Goal: Task Accomplishment & Management: Manage account settings

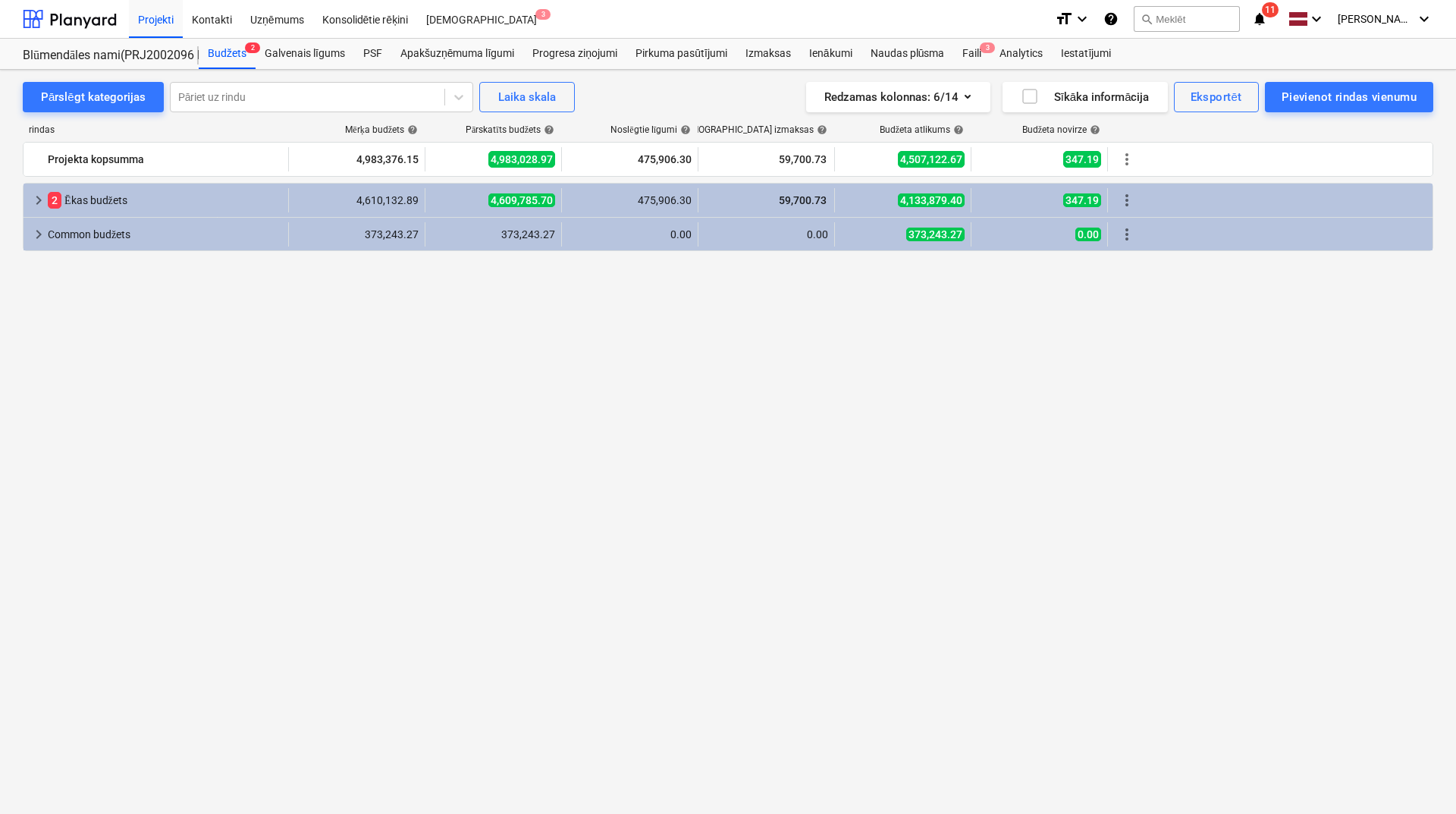
click at [80, 24] on div at bounding box center [70, 19] width 94 height 38
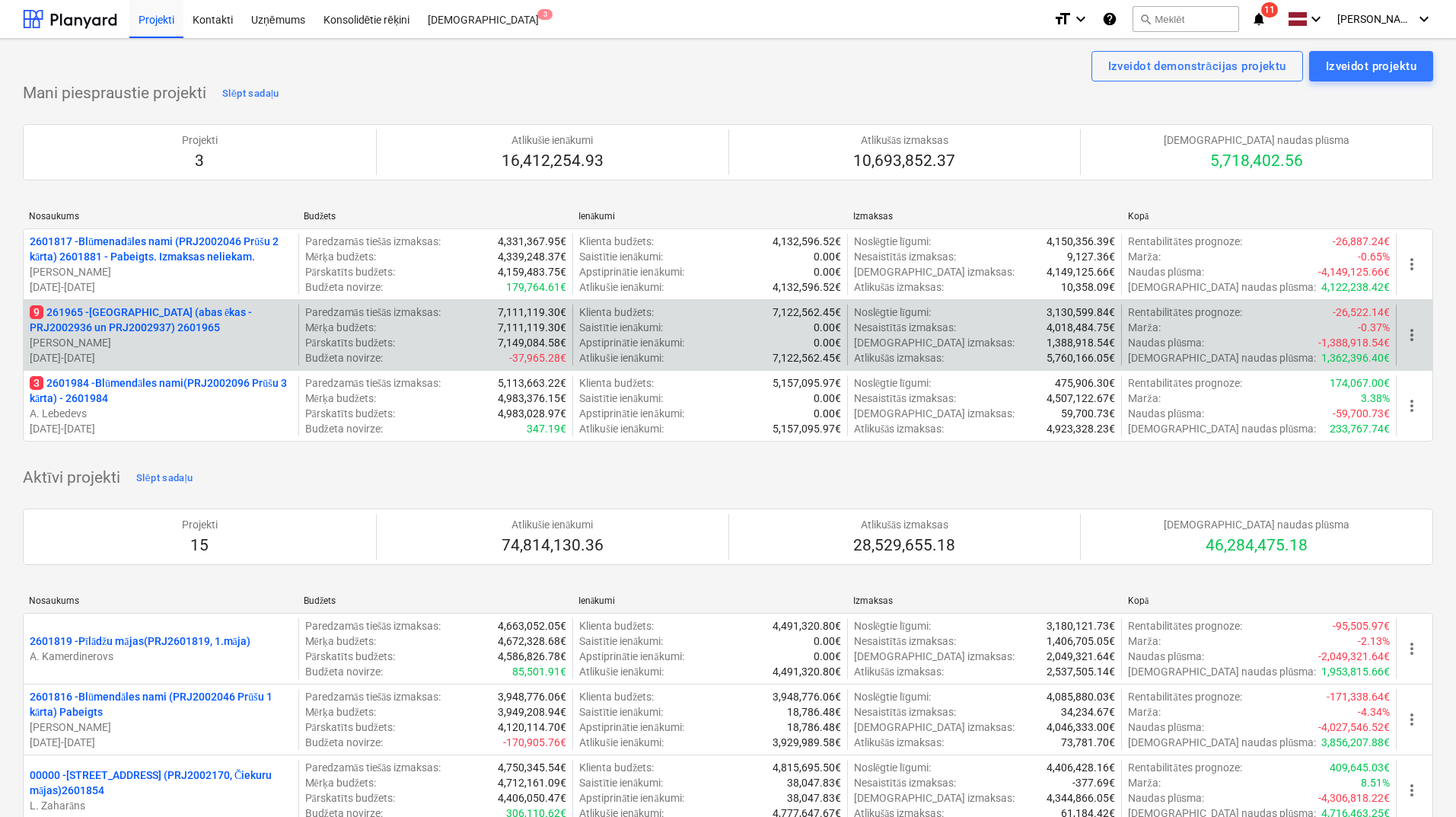
click at [162, 335] on p "[PERSON_NAME]" at bounding box center [161, 343] width 263 height 16
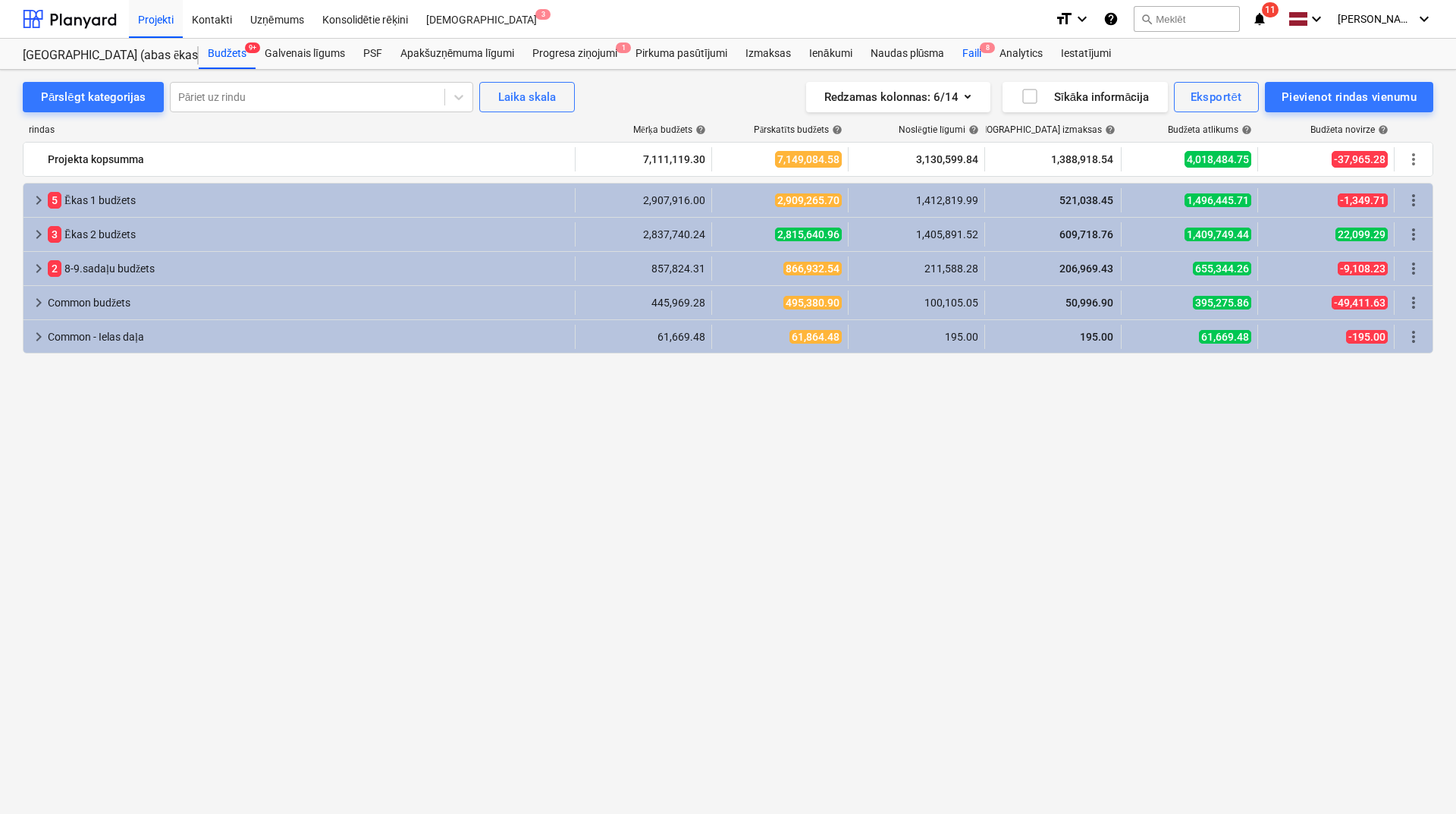
click at [972, 54] on div "Faili 8" at bounding box center [971, 53] width 37 height 30
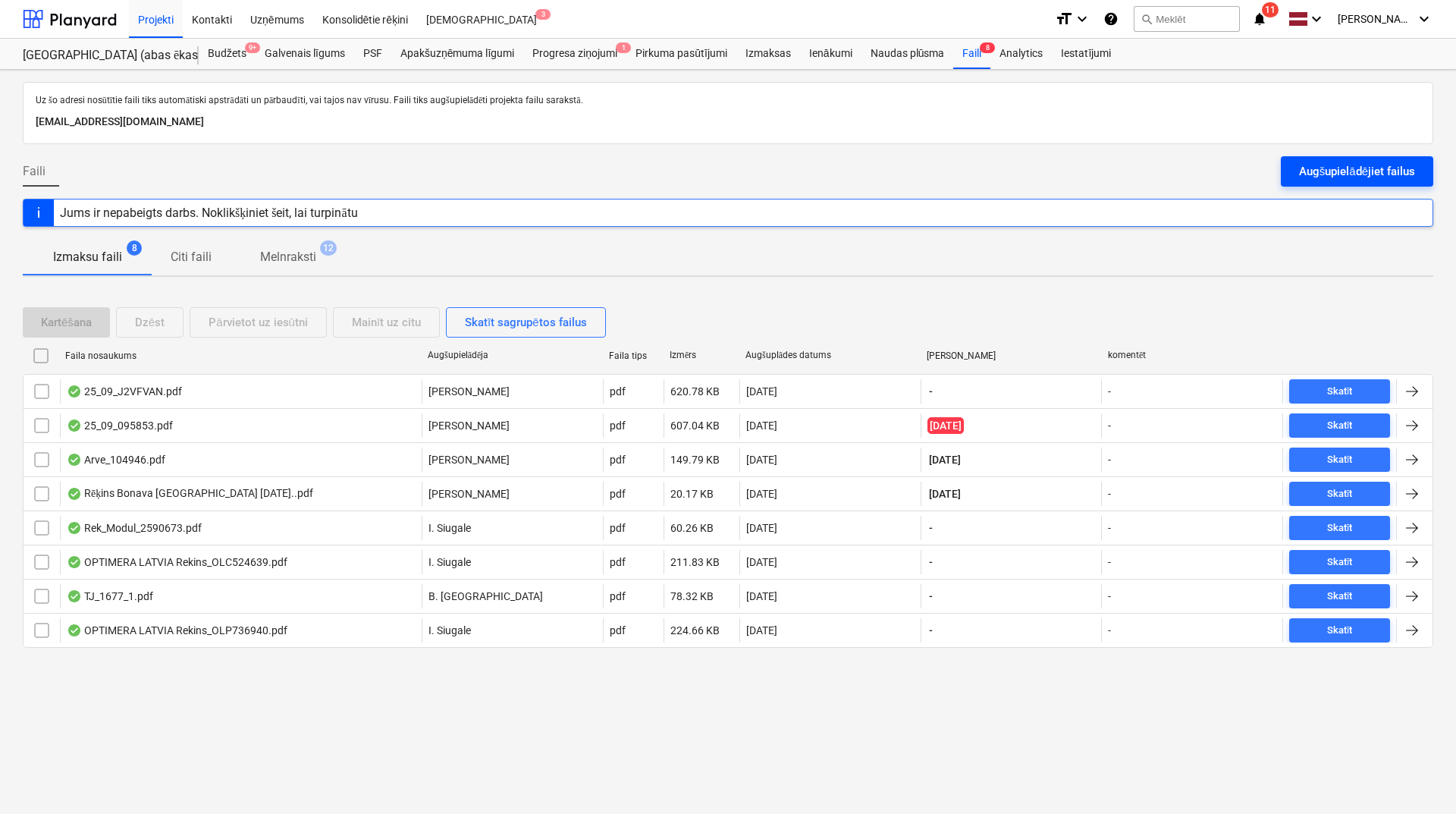
click at [1342, 169] on div "Augšupielādējiet failus" at bounding box center [1357, 172] width 116 height 20
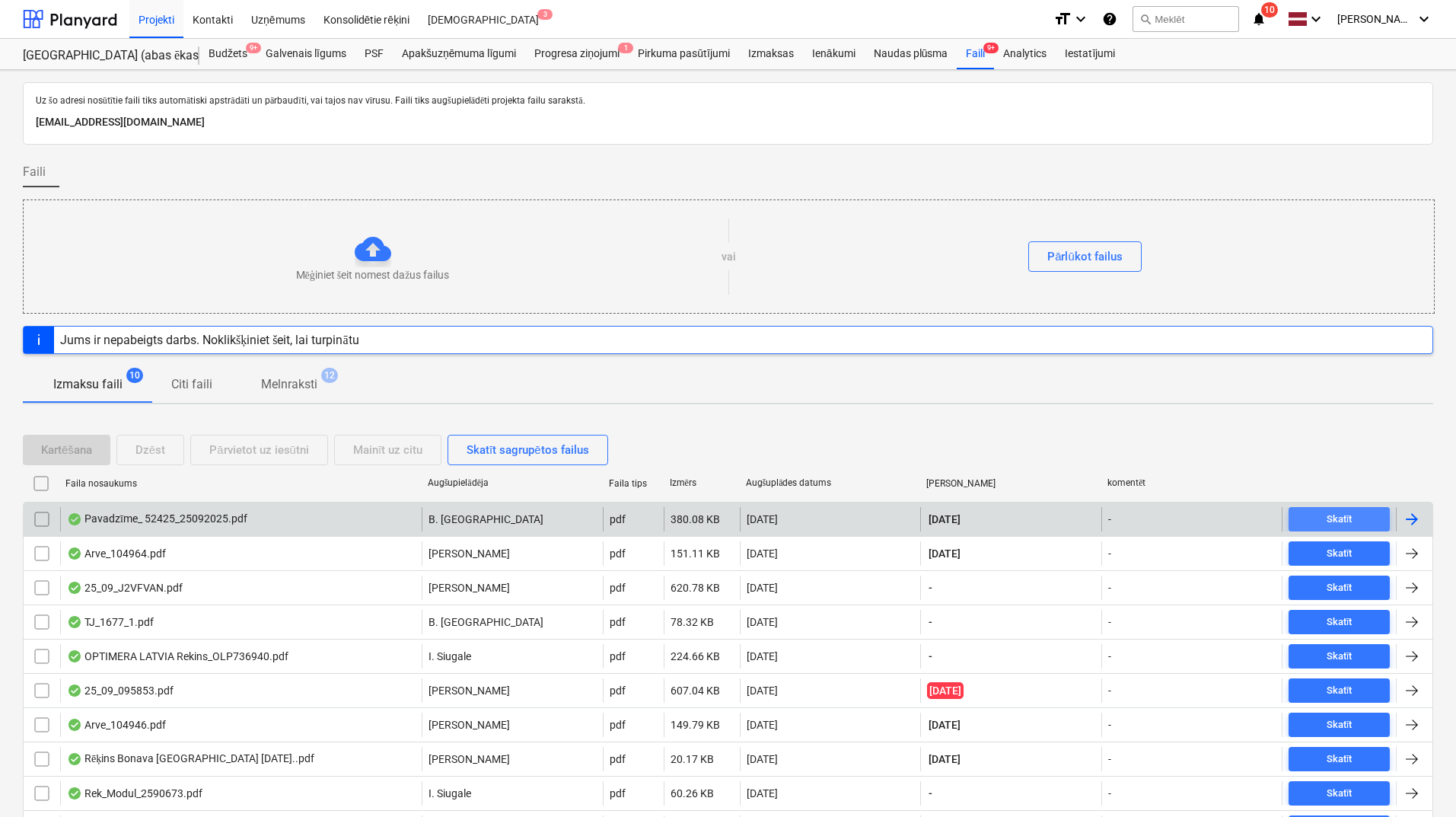
click at [1315, 516] on span "Skatīt" at bounding box center [1339, 519] width 89 height 18
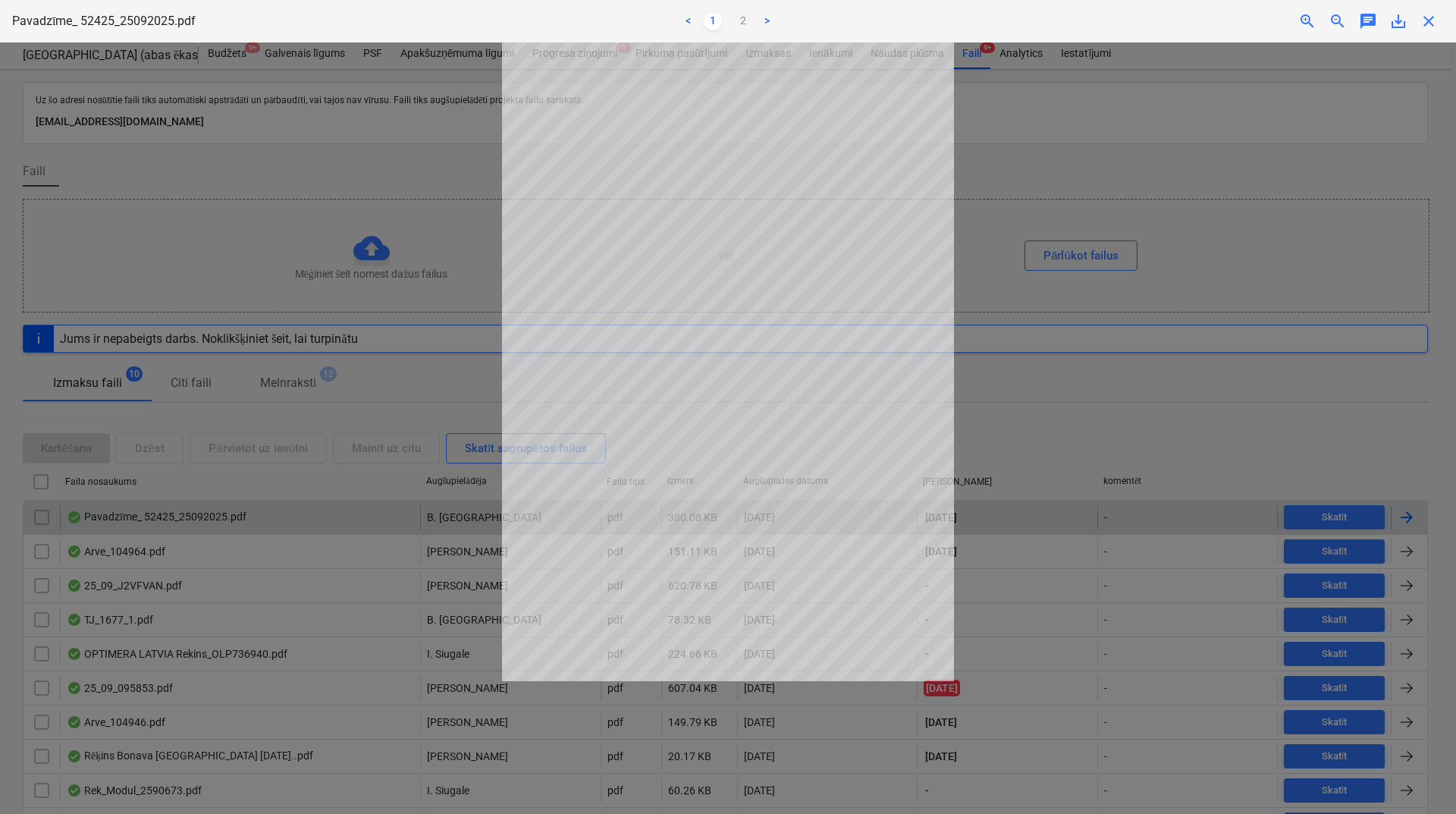
click at [1427, 25] on span "close" at bounding box center [1429, 22] width 19 height 19
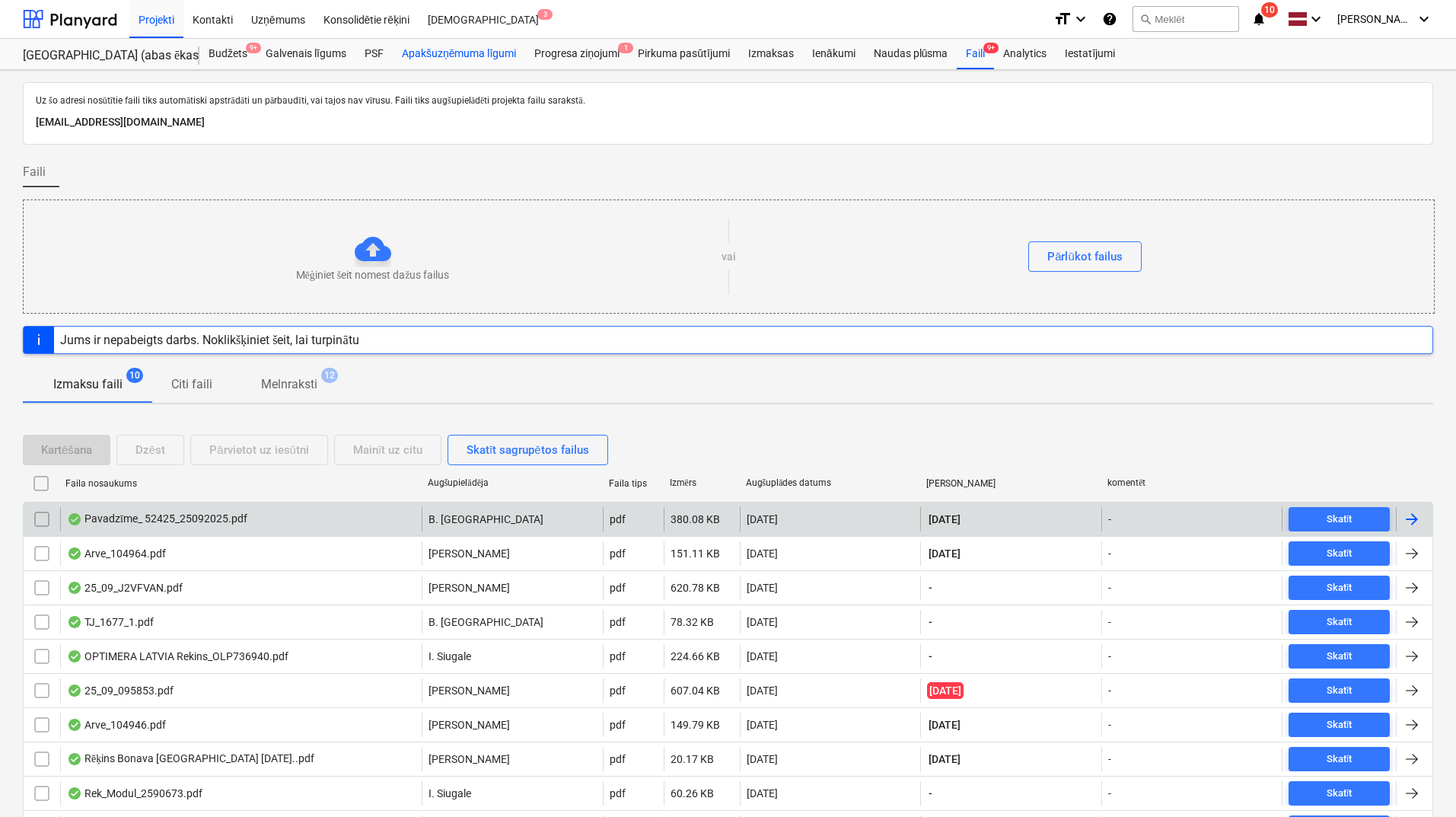
click at [465, 57] on div "Apakšuzņēmuma līgumi" at bounding box center [458, 54] width 133 height 30
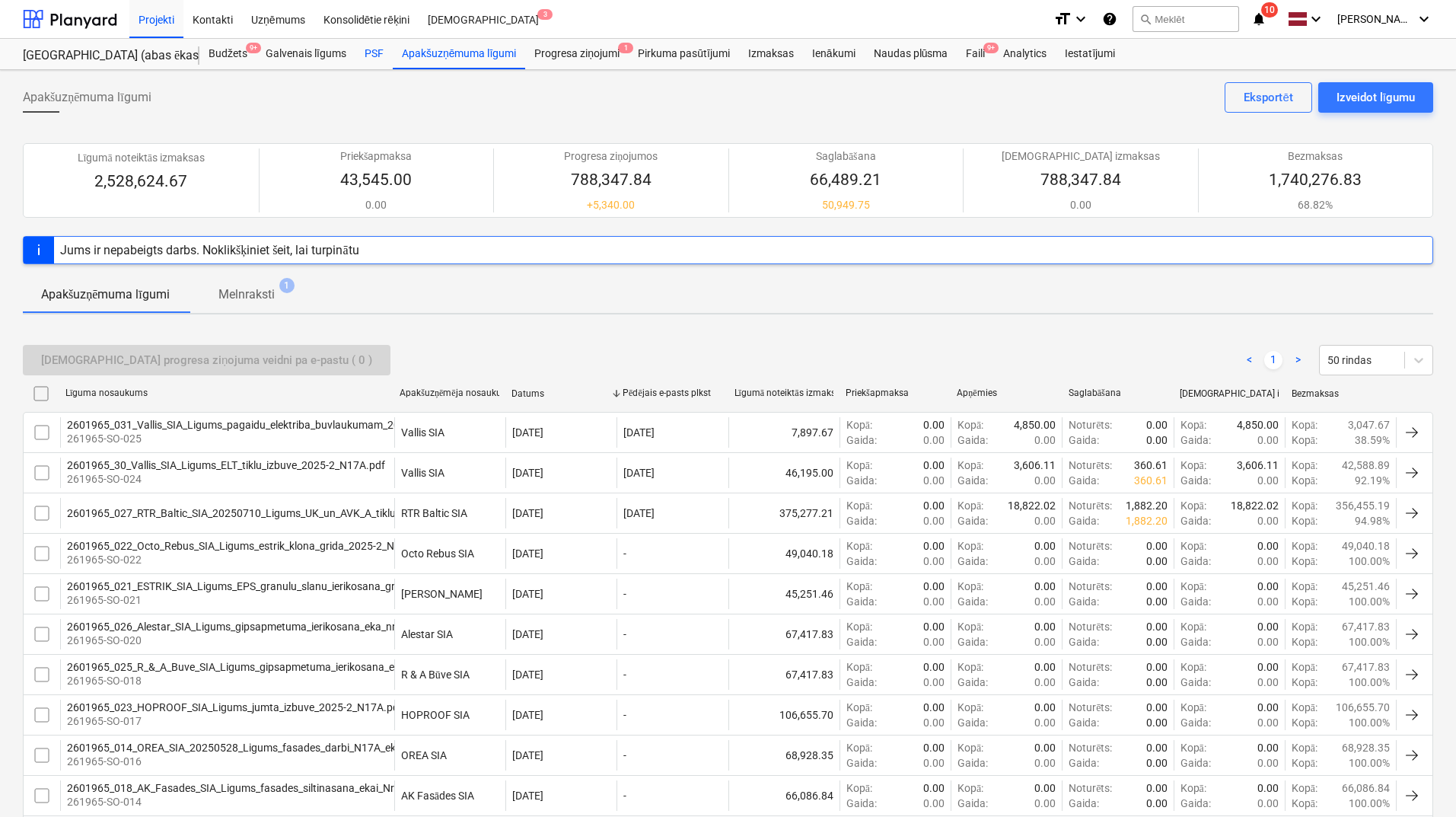
click at [371, 57] on div "PSF" at bounding box center [374, 54] width 37 height 30
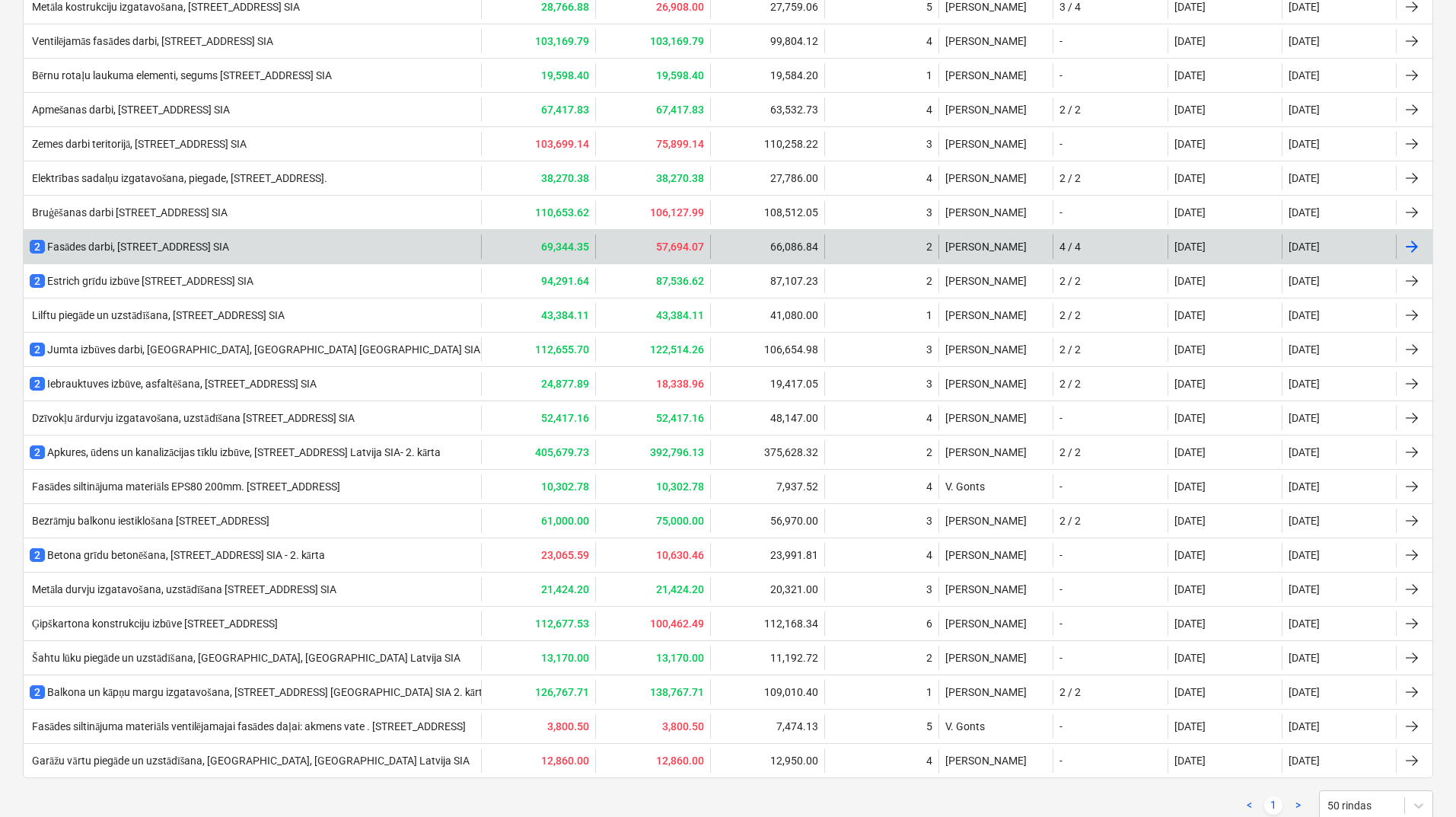
scroll to position [812, 0]
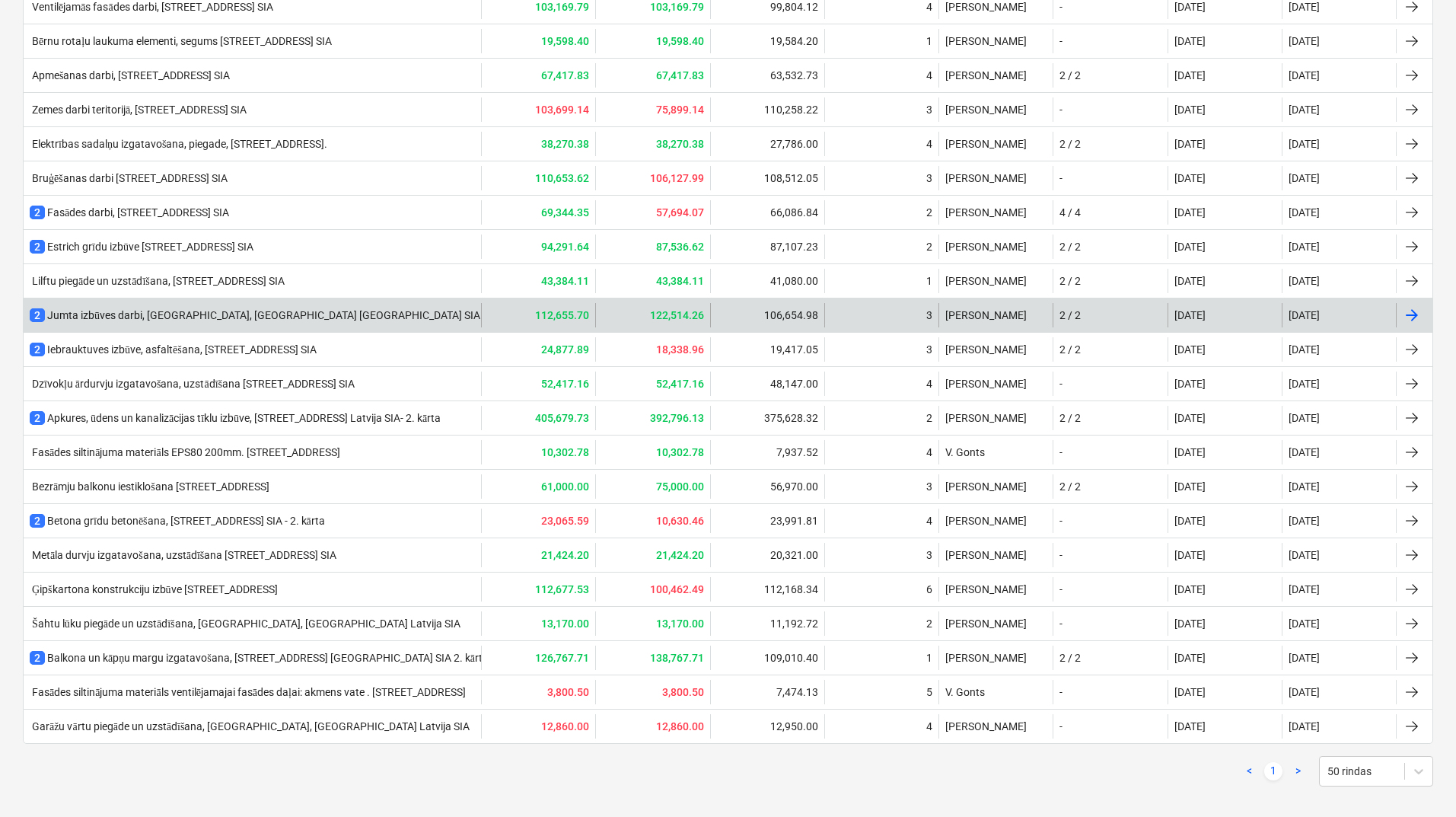
click at [176, 310] on div "2 Jumta izbūves darbi, [GEOGRAPHIC_DATA], [GEOGRAPHIC_DATA] [GEOGRAPHIC_DATA] S…" at bounding box center [276, 315] width 493 height 16
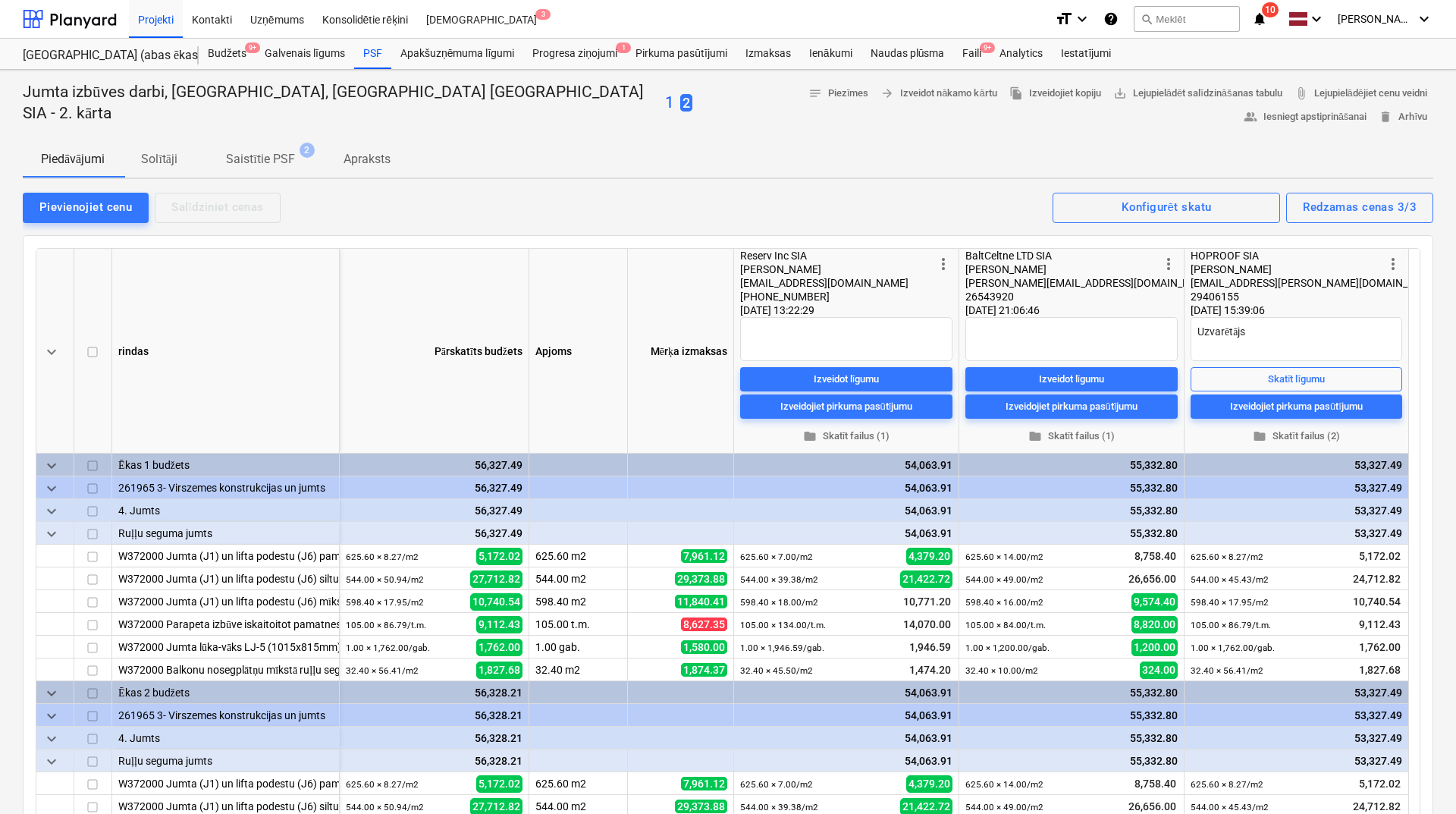
type textarea "x"
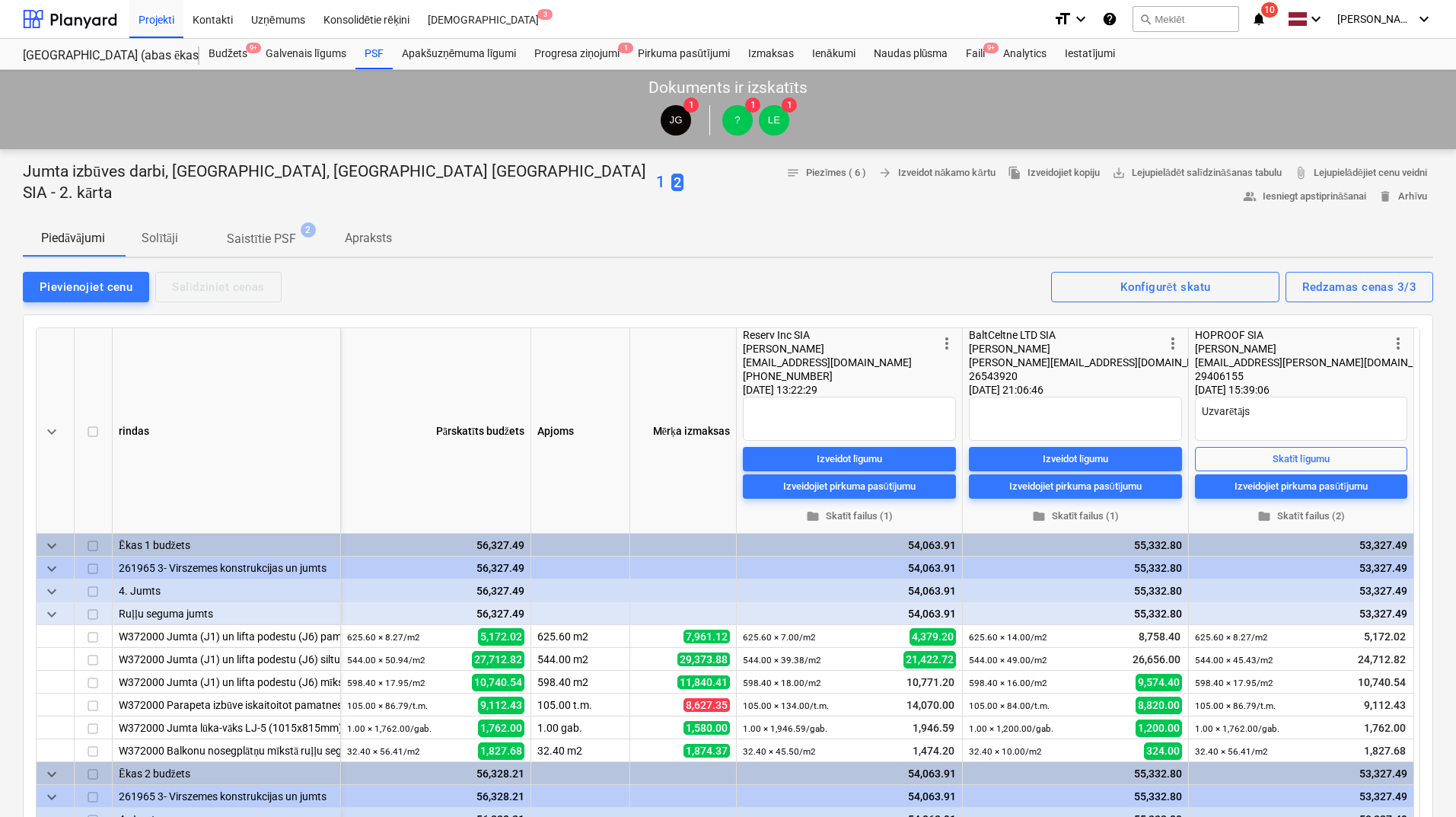
click at [167, 229] on p "Solītāji" at bounding box center [160, 238] width 36 height 19
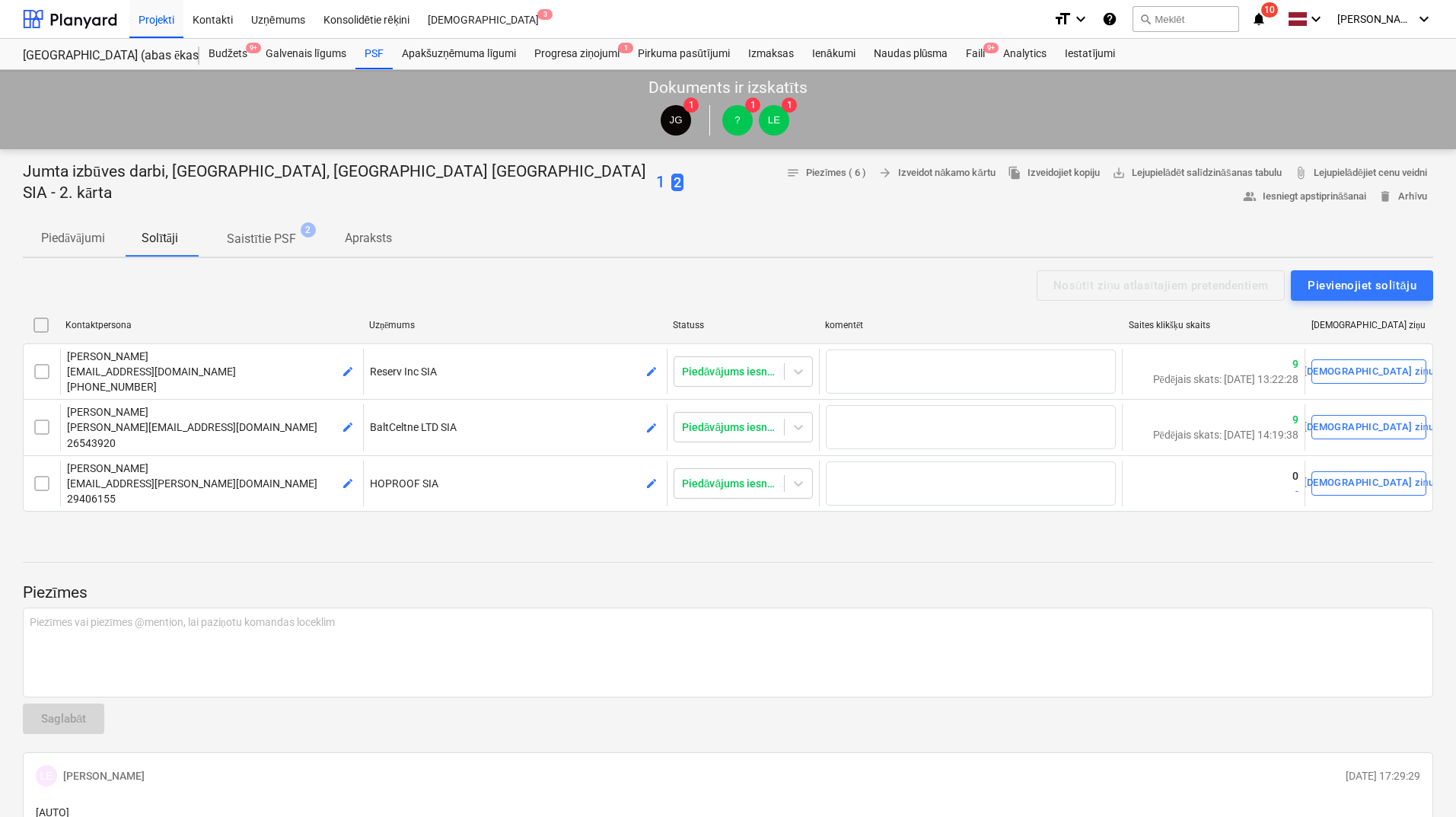
click at [375, 229] on p "Apraksts" at bounding box center [368, 238] width 47 height 19
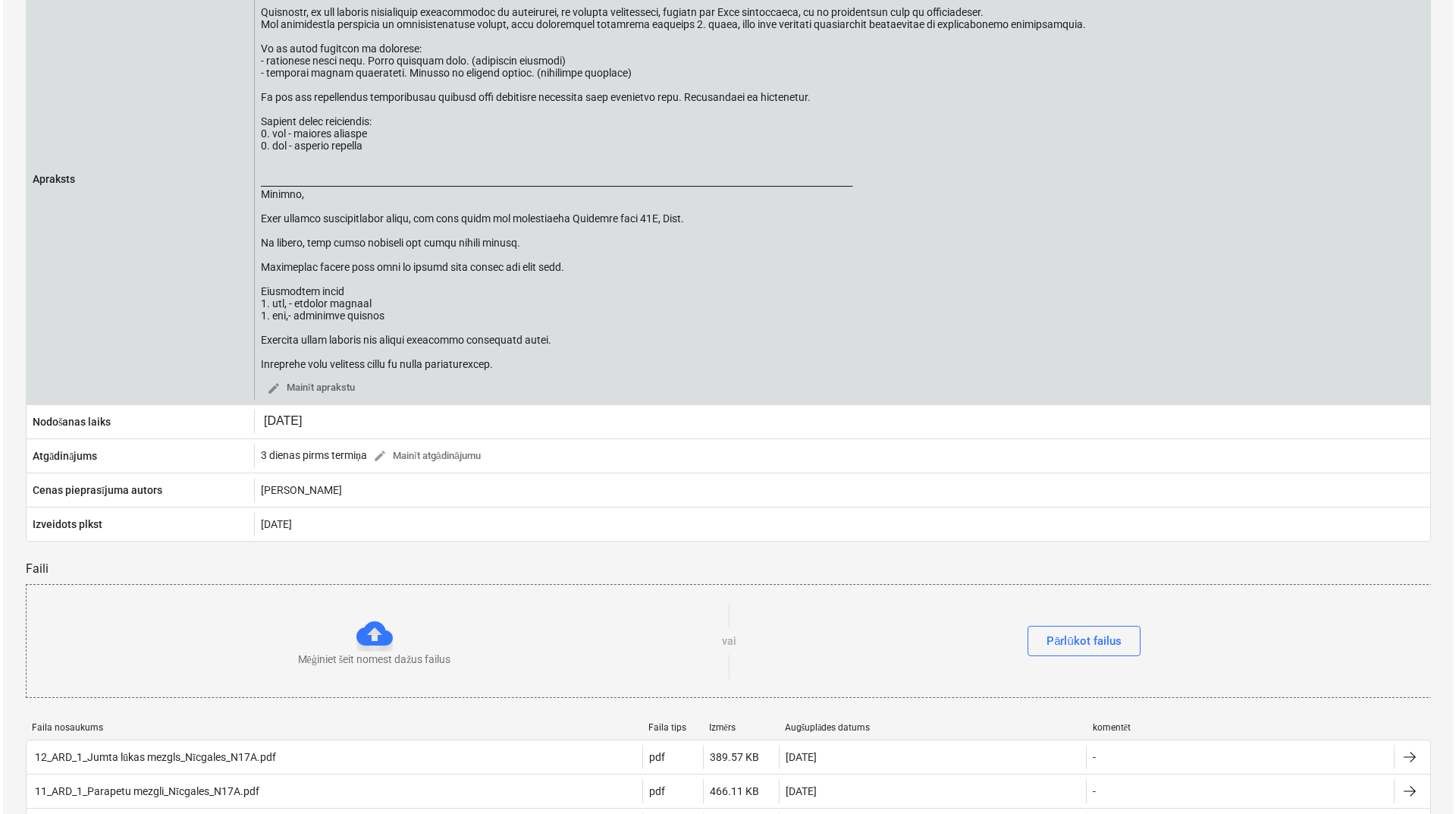
scroll to position [607, 0]
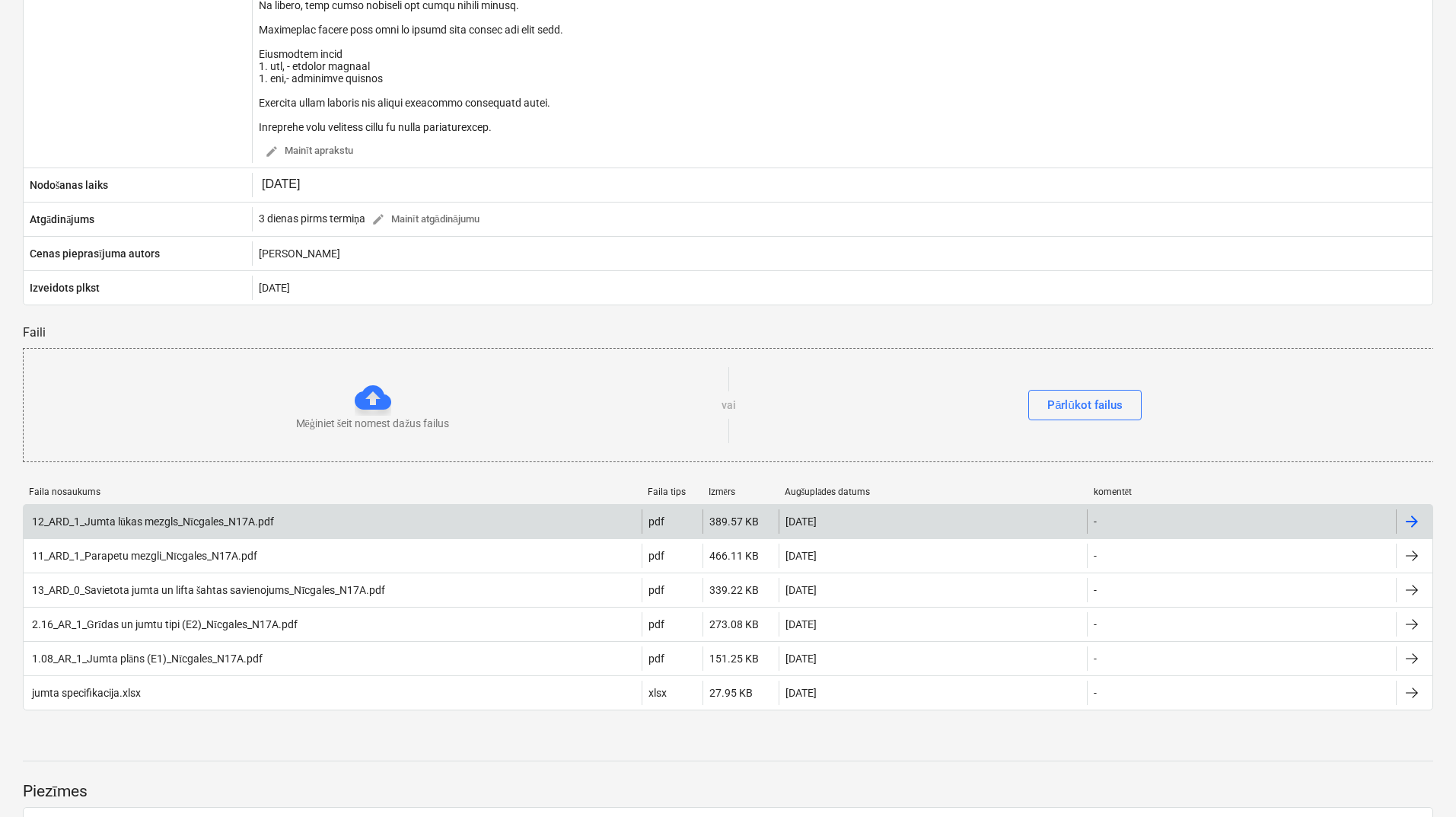
click at [1412, 524] on div at bounding box center [1412, 521] width 19 height 19
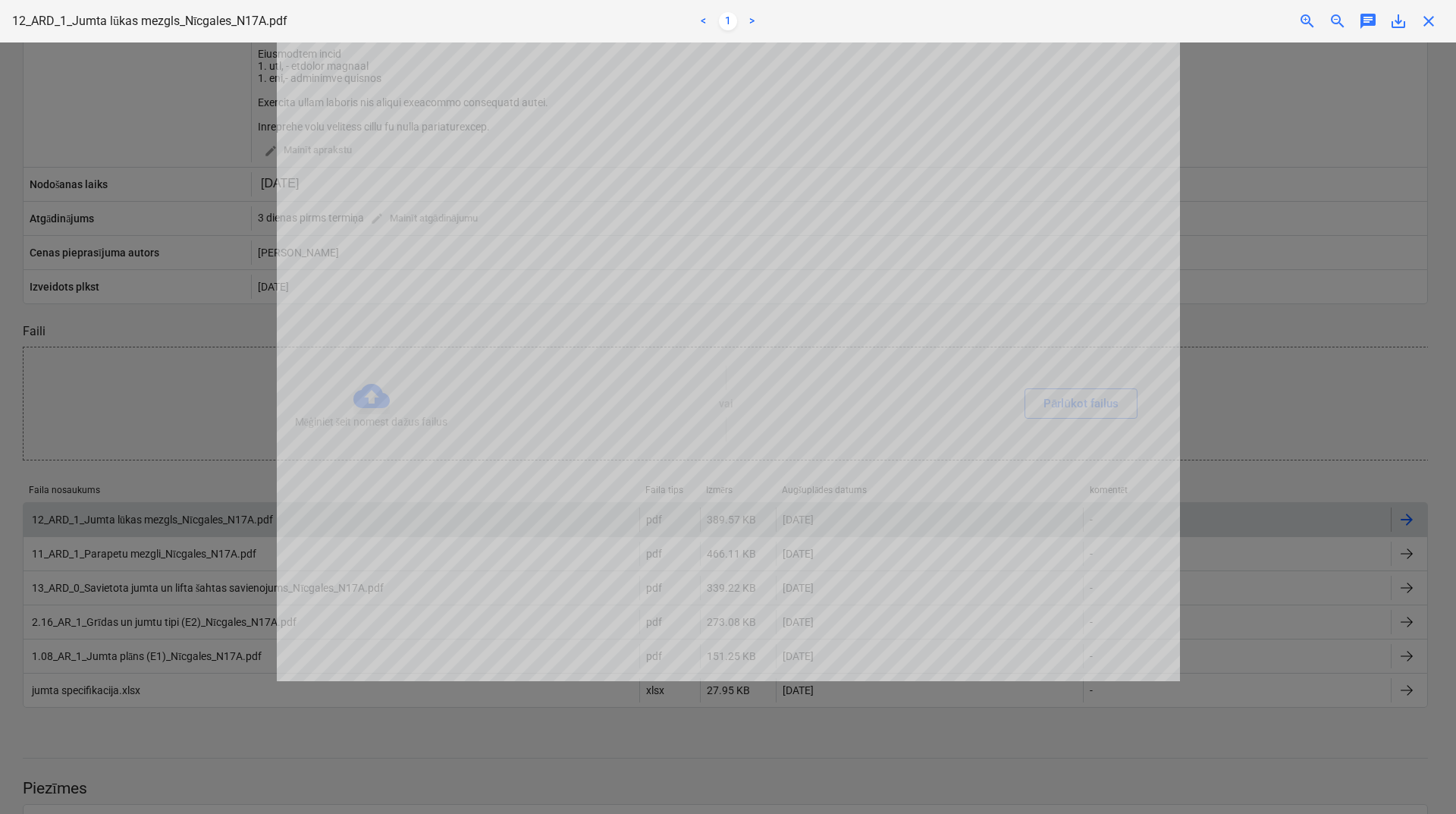
click at [1427, 20] on span "close" at bounding box center [1429, 22] width 19 height 19
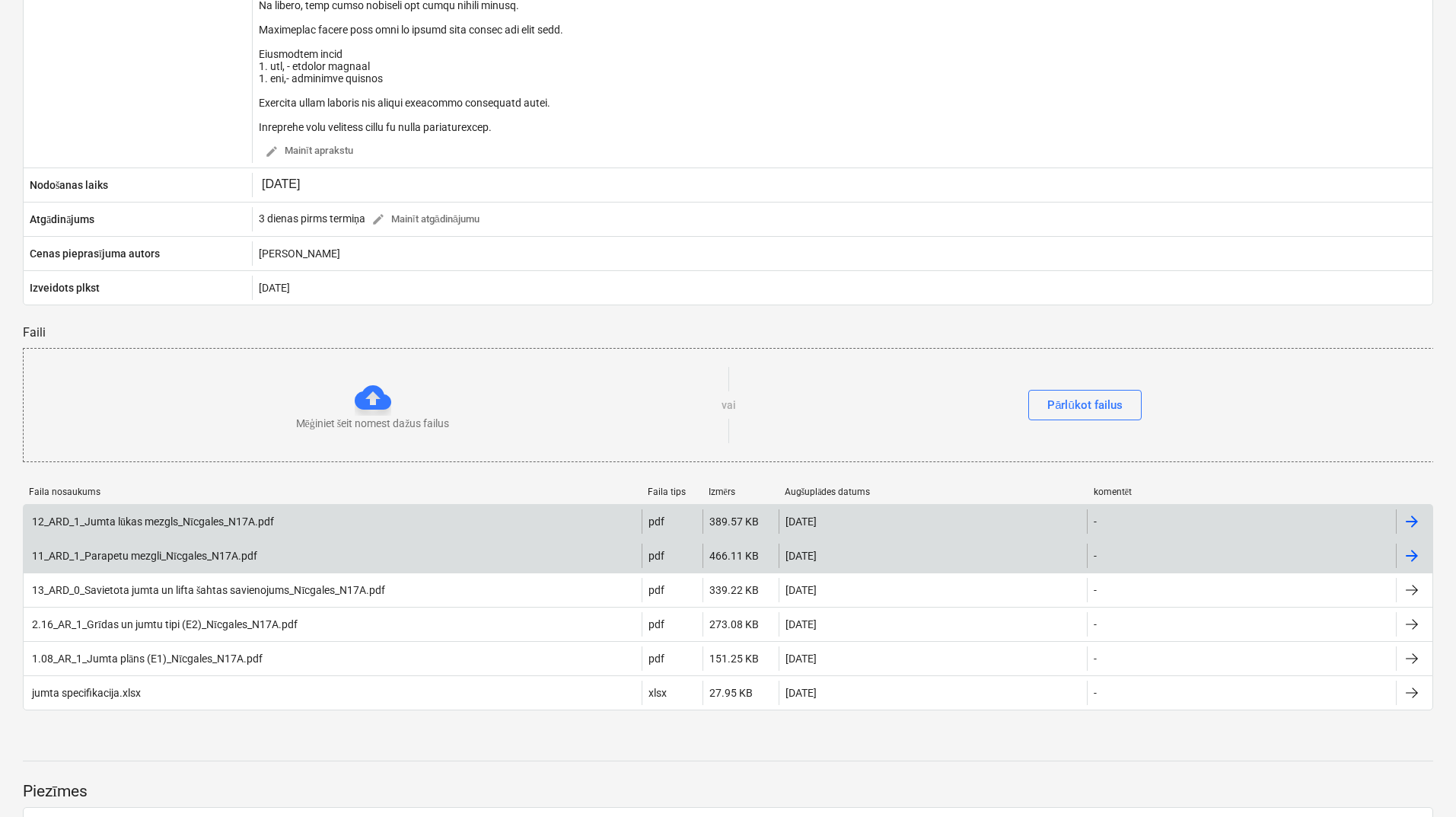
click at [1411, 553] on div at bounding box center [1412, 556] width 19 height 19
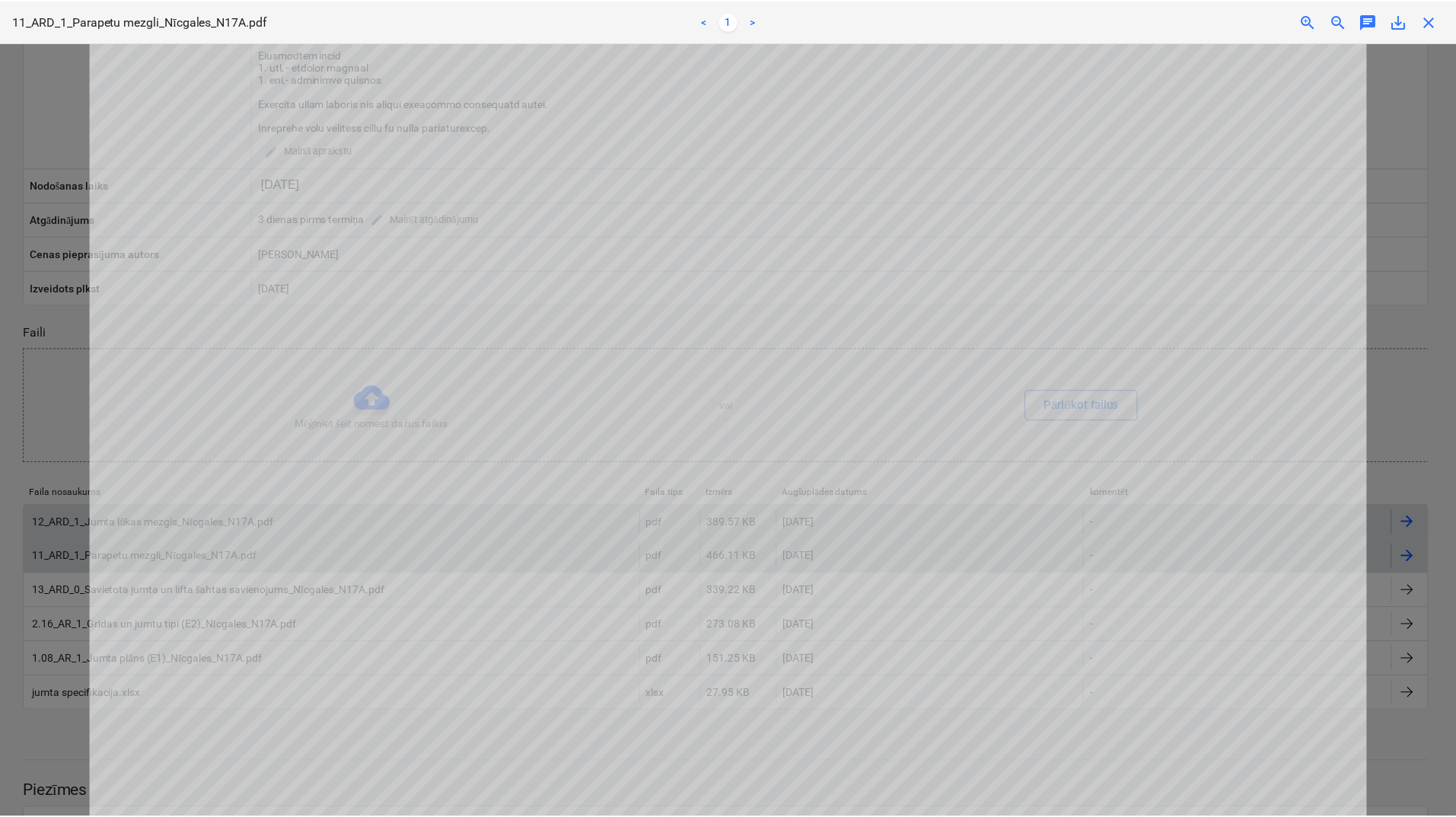
scroll to position [136, 0]
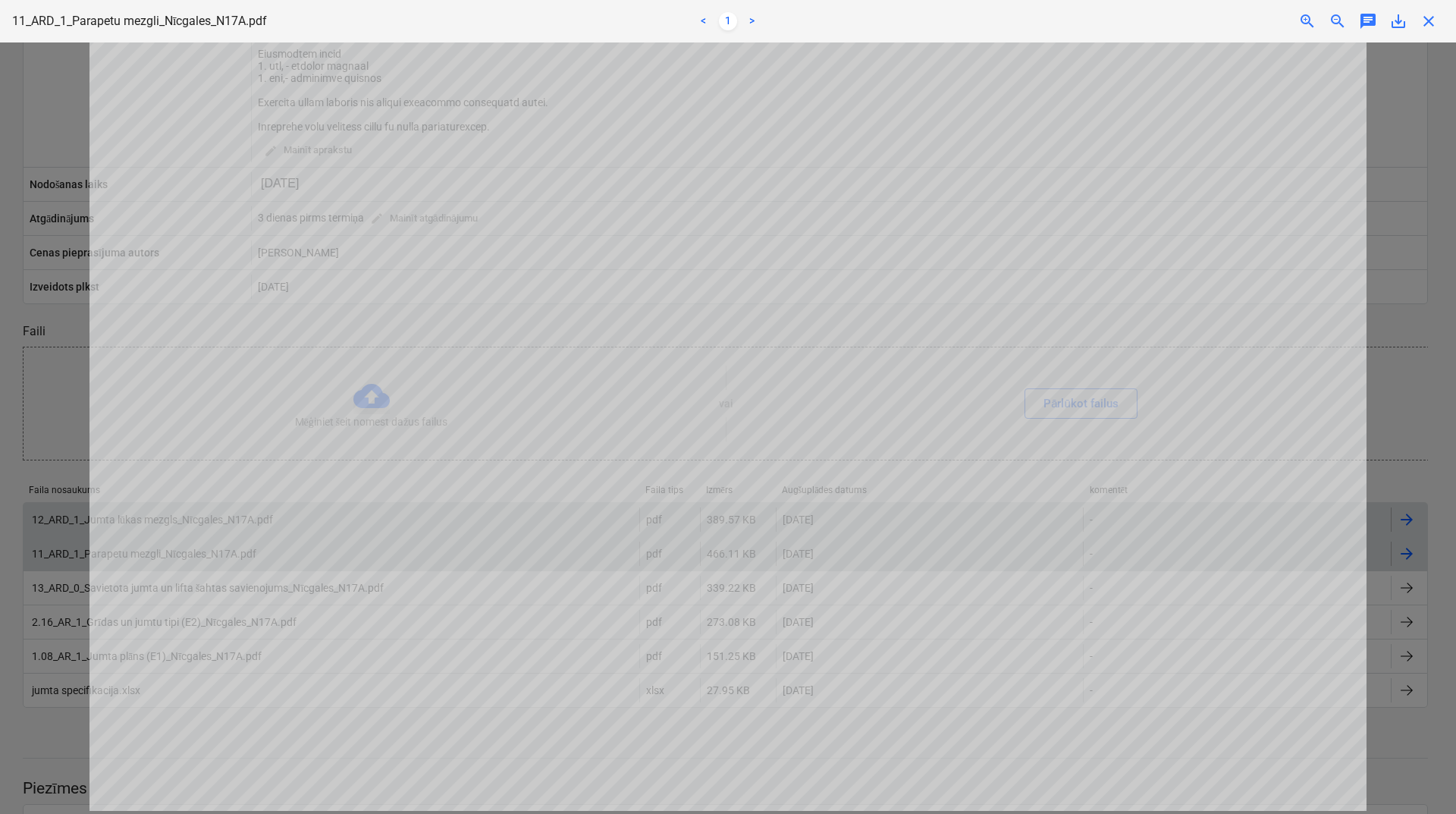
click at [1431, 20] on span "close" at bounding box center [1429, 22] width 19 height 19
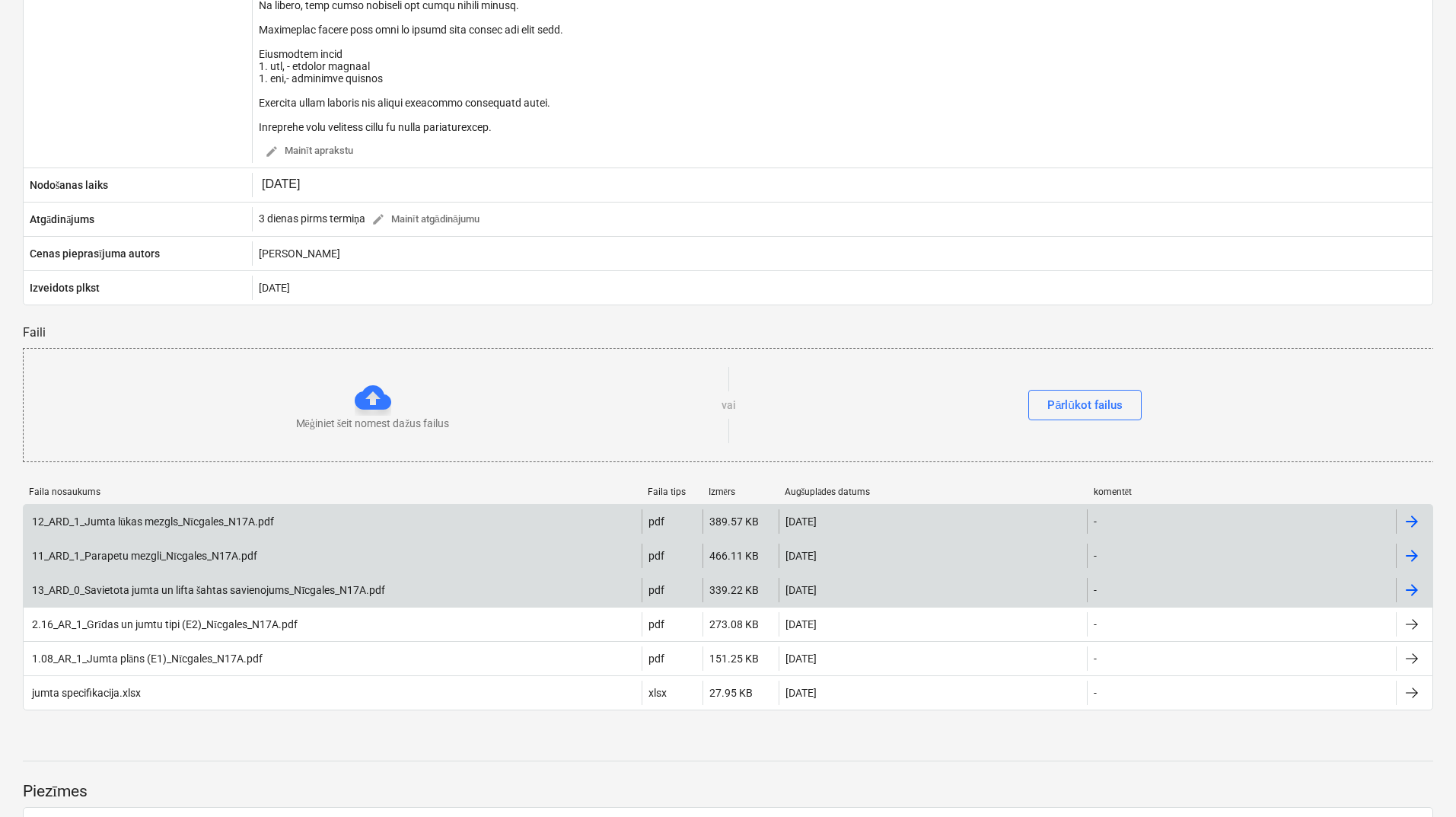
click at [1409, 590] on div at bounding box center [1412, 590] width 19 height 19
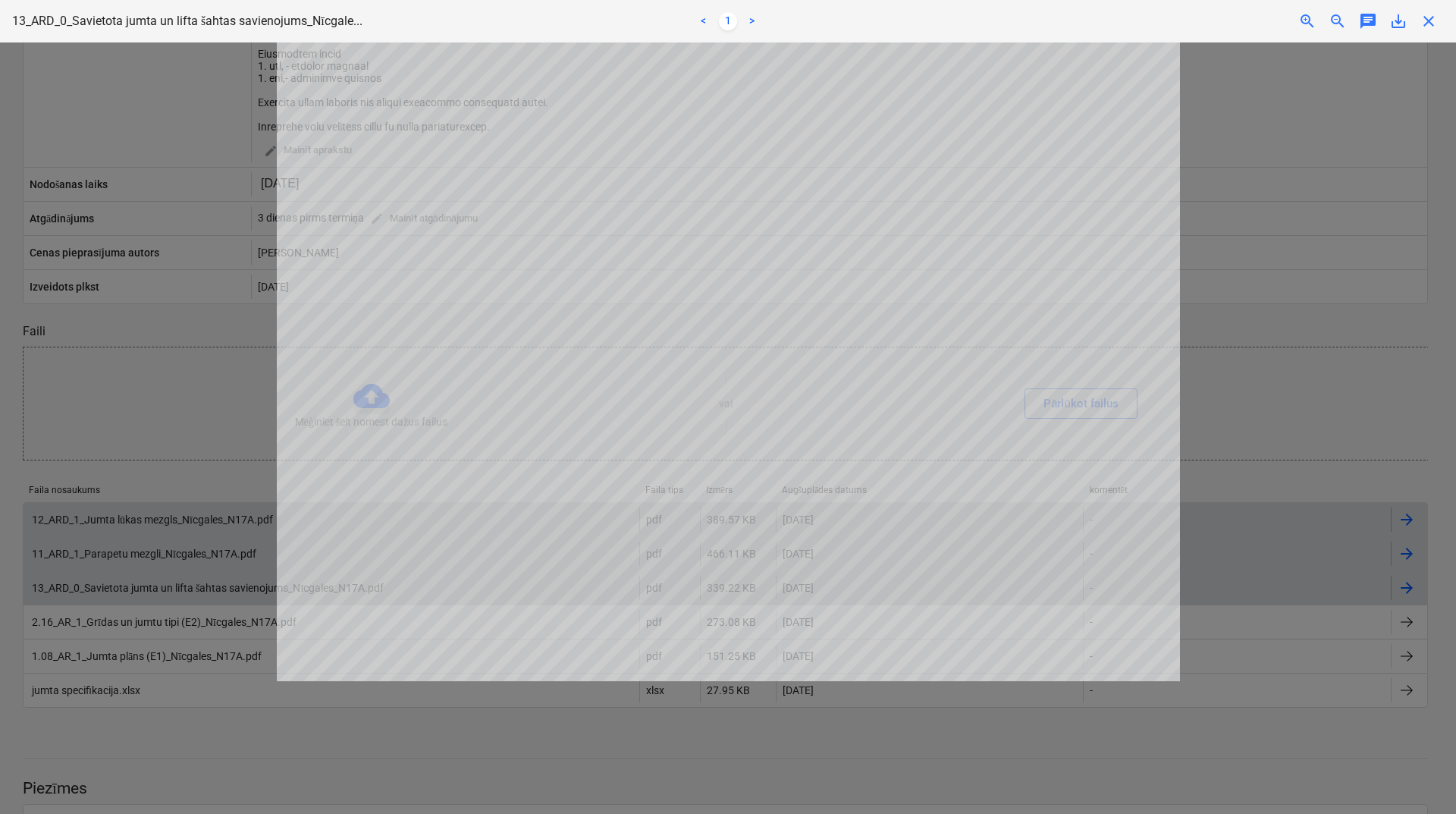
click at [1425, 20] on span "close" at bounding box center [1429, 22] width 19 height 19
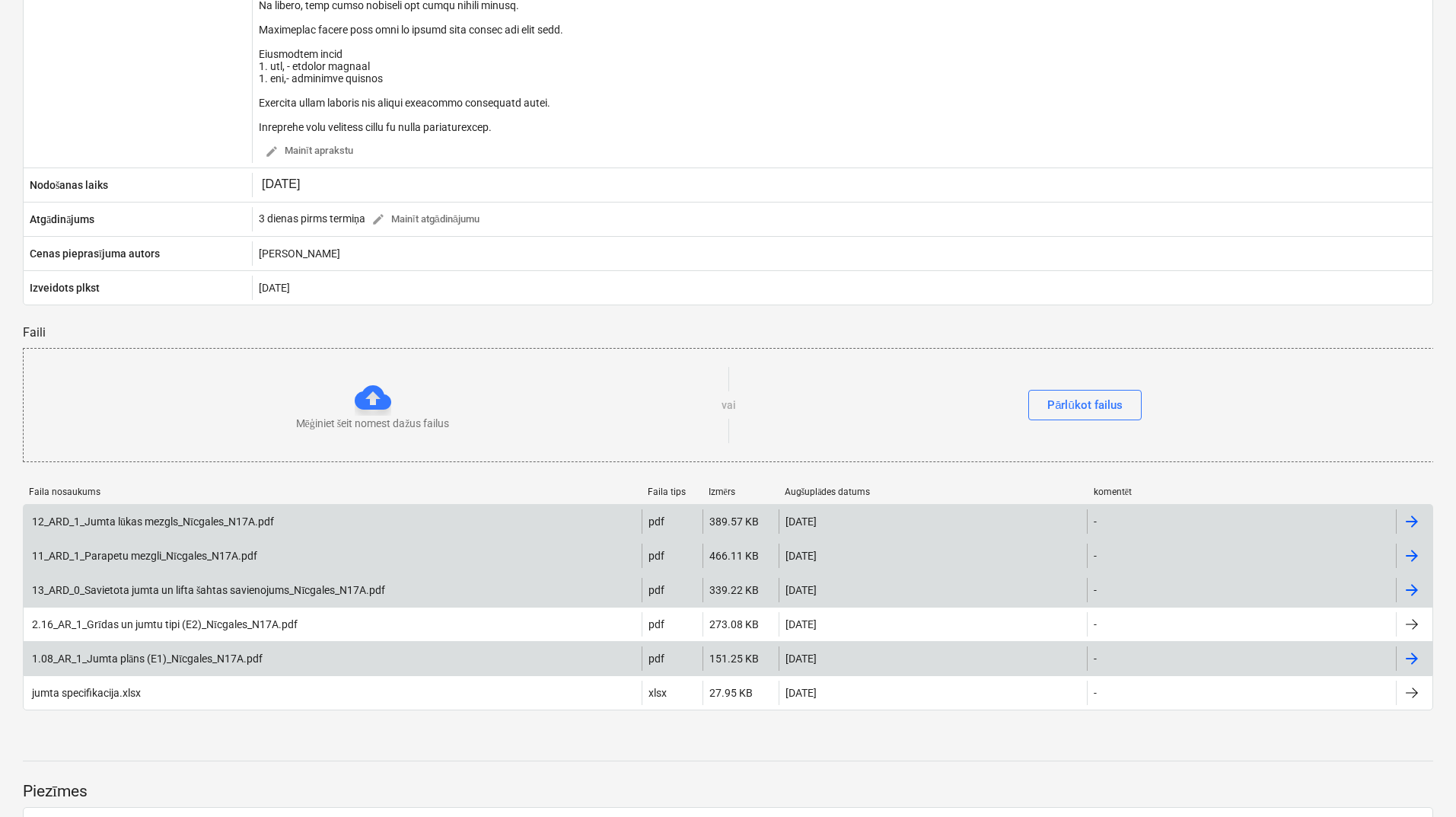
click at [1413, 663] on div at bounding box center [1412, 659] width 19 height 19
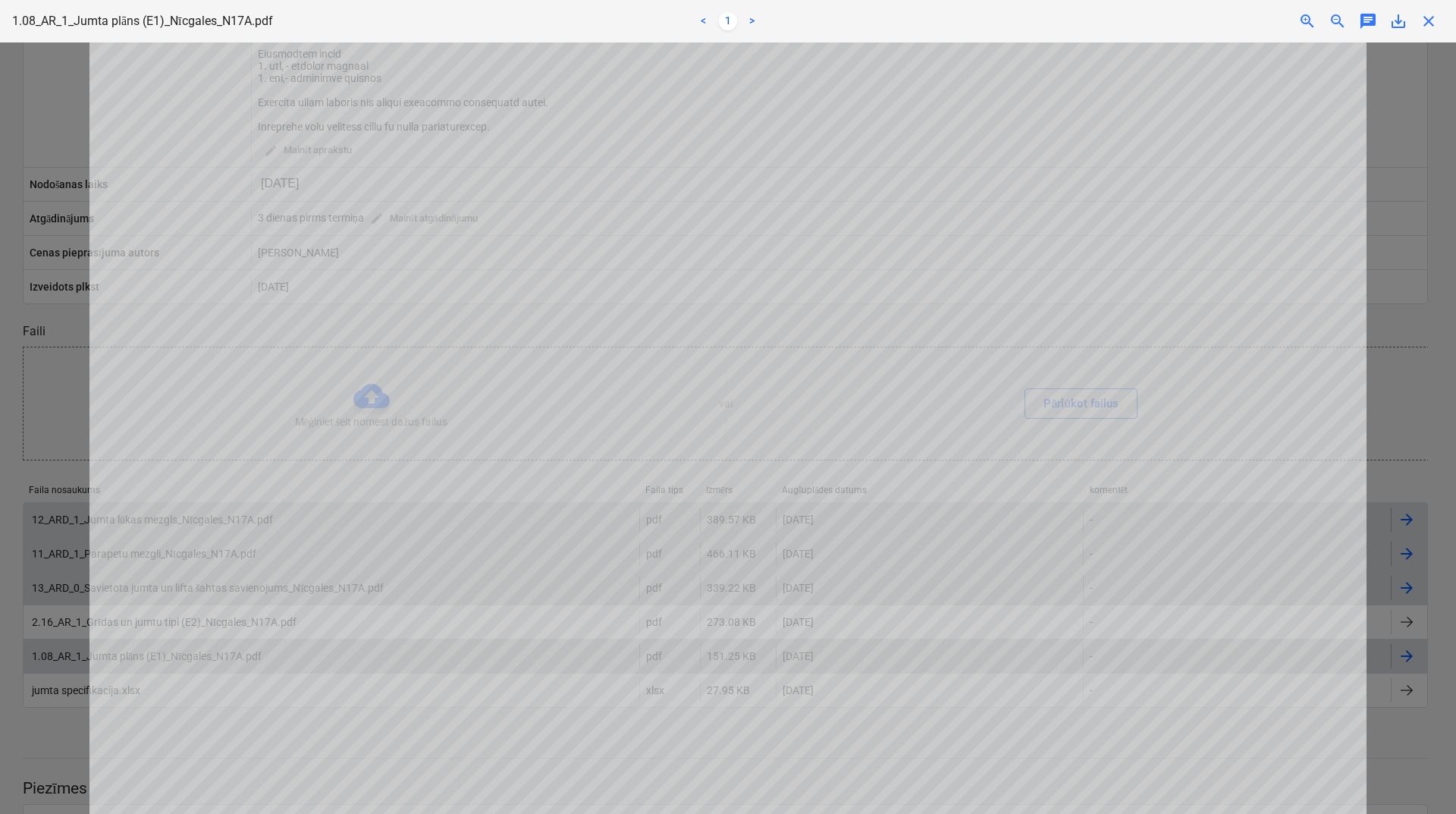
click at [1428, 25] on span "close" at bounding box center [1429, 22] width 19 height 19
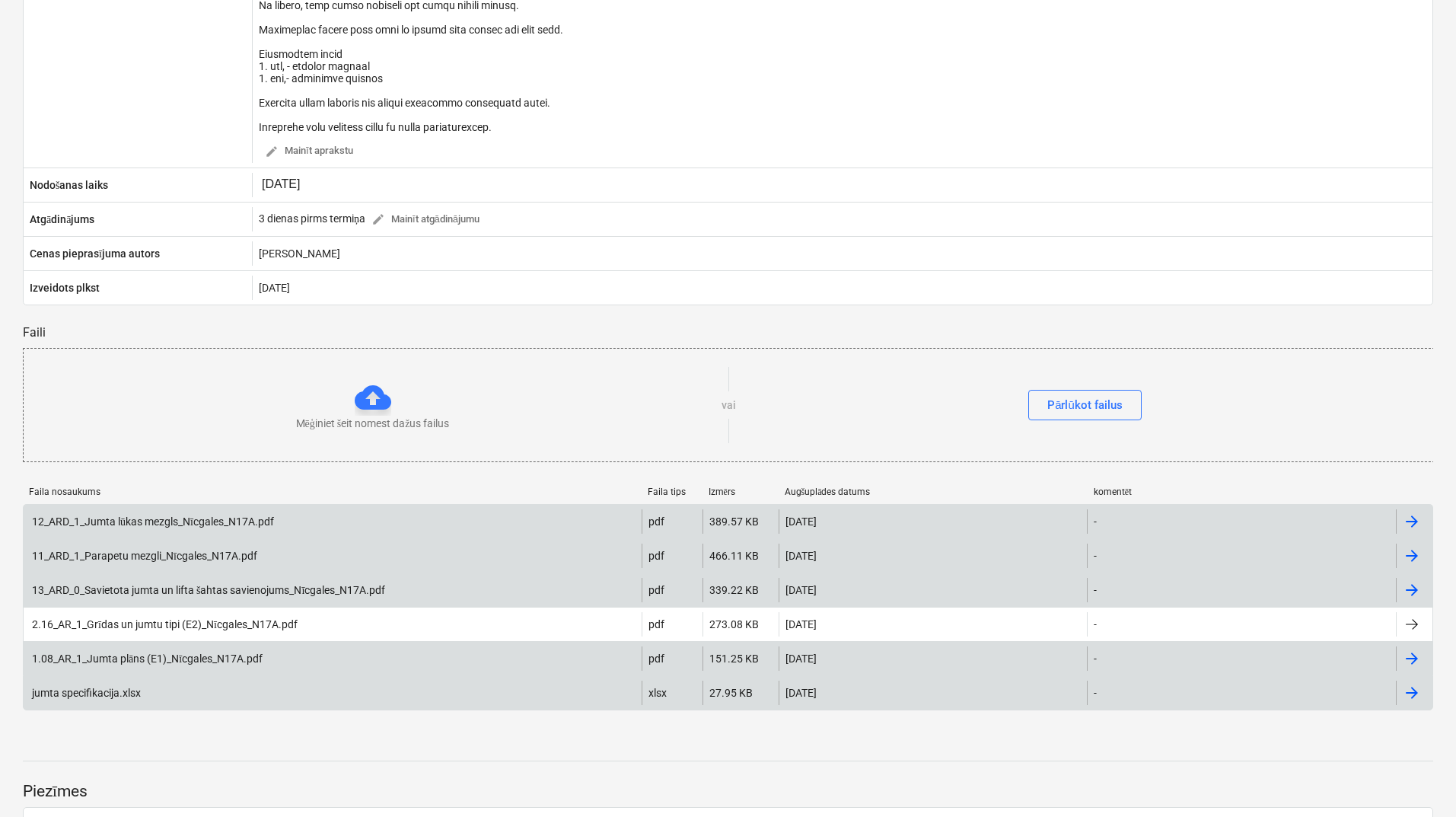
click at [1412, 696] on div at bounding box center [1412, 693] width 19 height 19
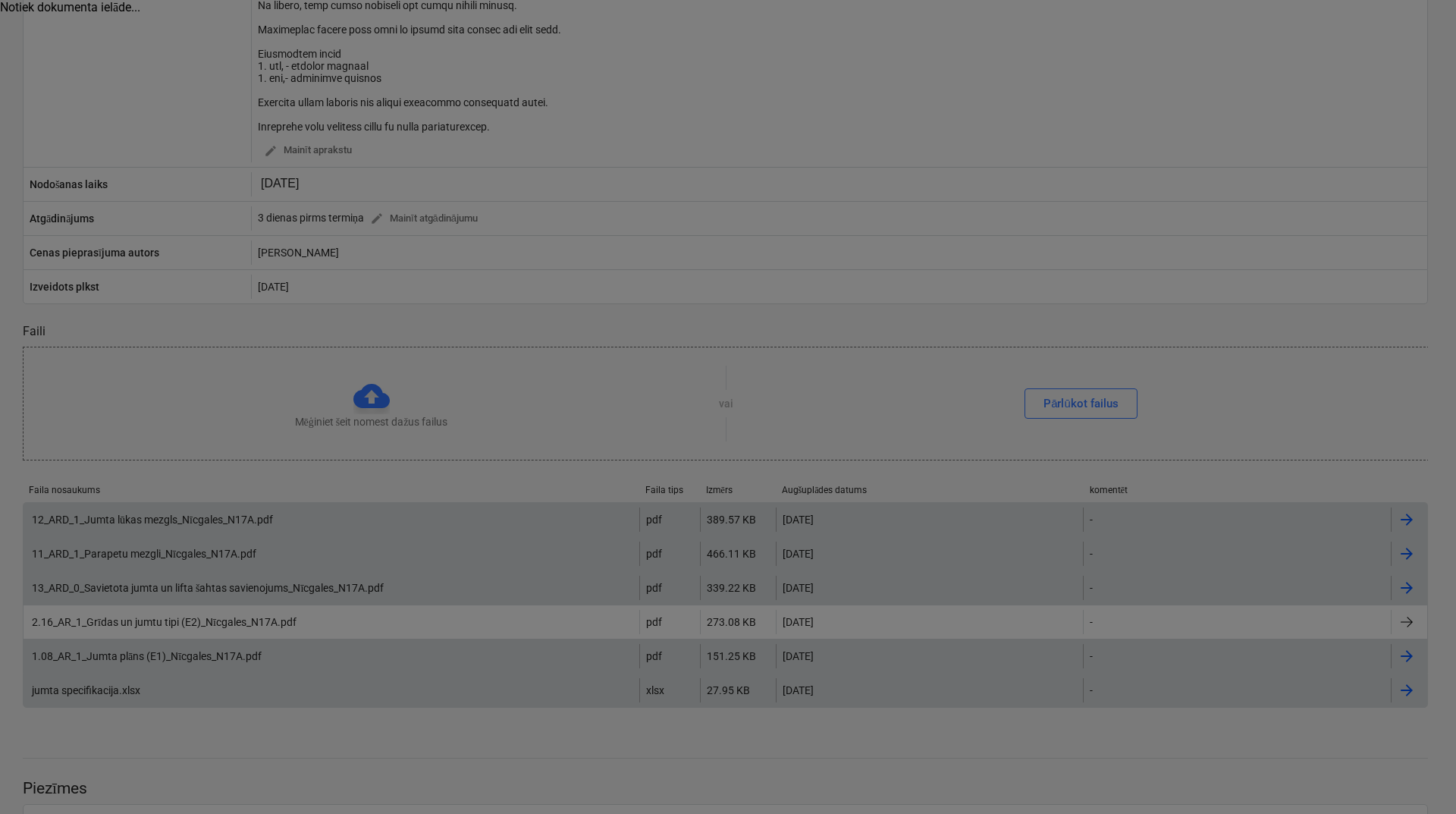
click at [1437, 172] on div at bounding box center [728, 407] width 1456 height 814
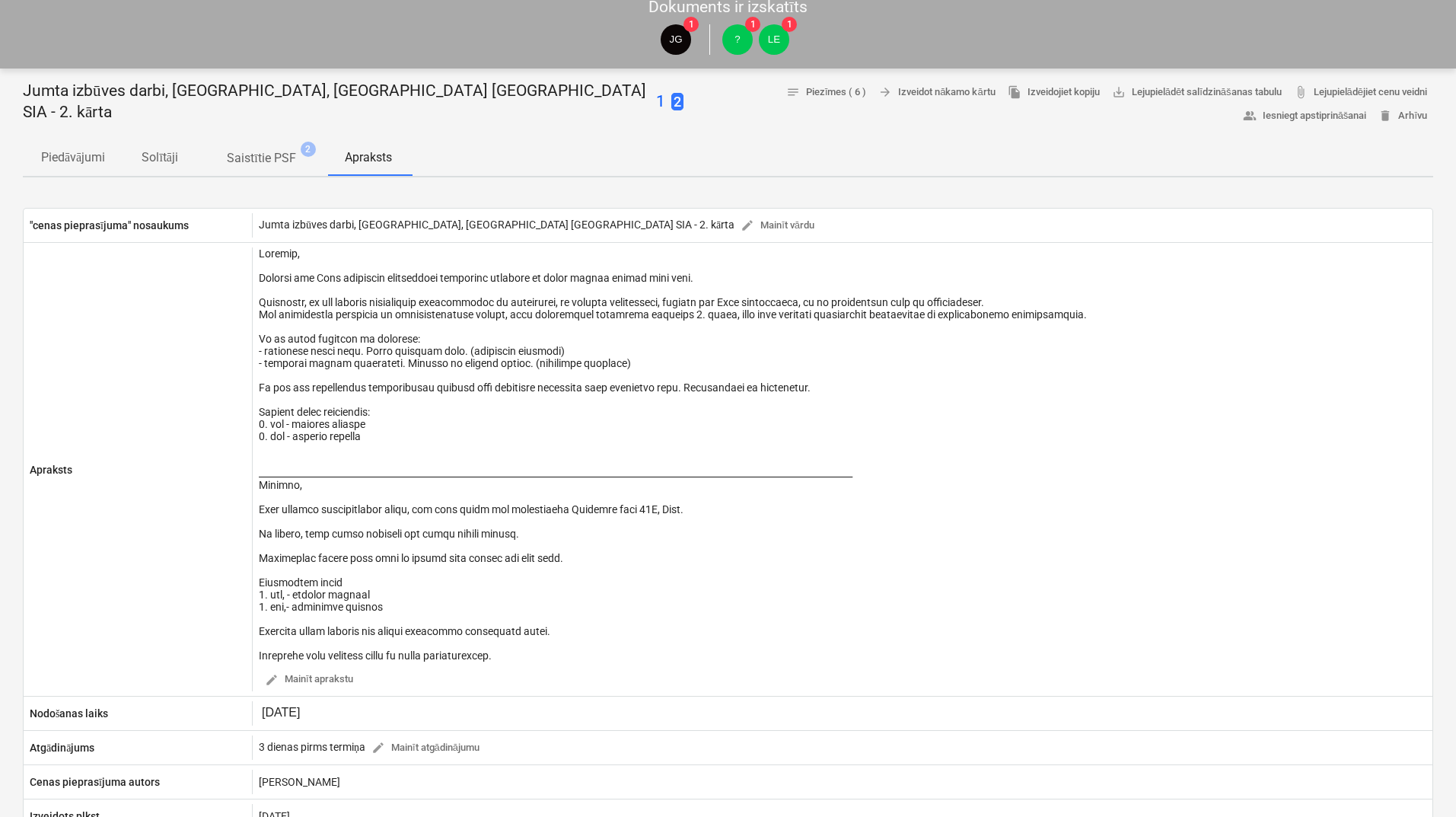
scroll to position [0, 0]
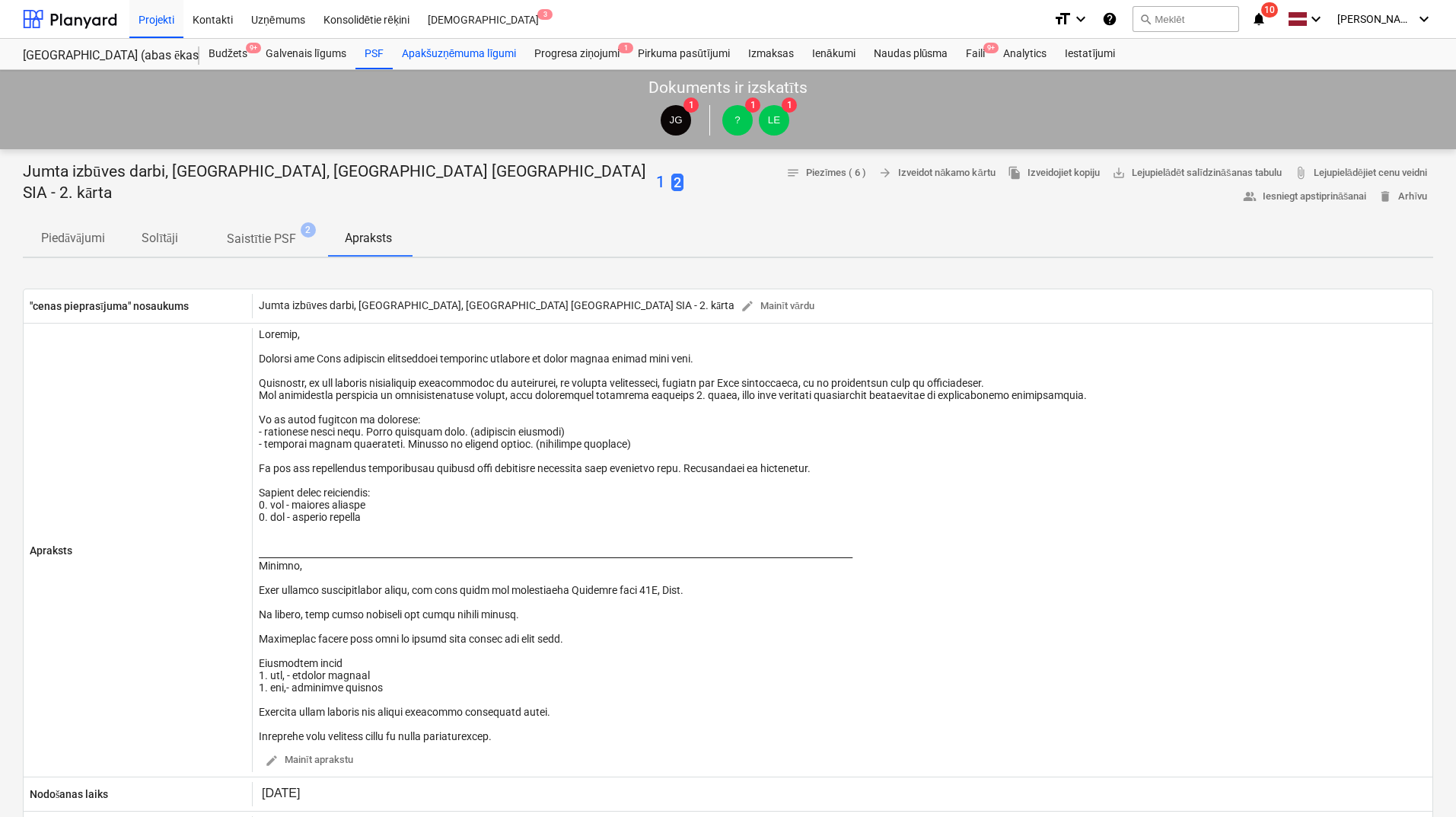
click at [448, 57] on div "Apakšuzņēmuma līgumi" at bounding box center [458, 54] width 133 height 30
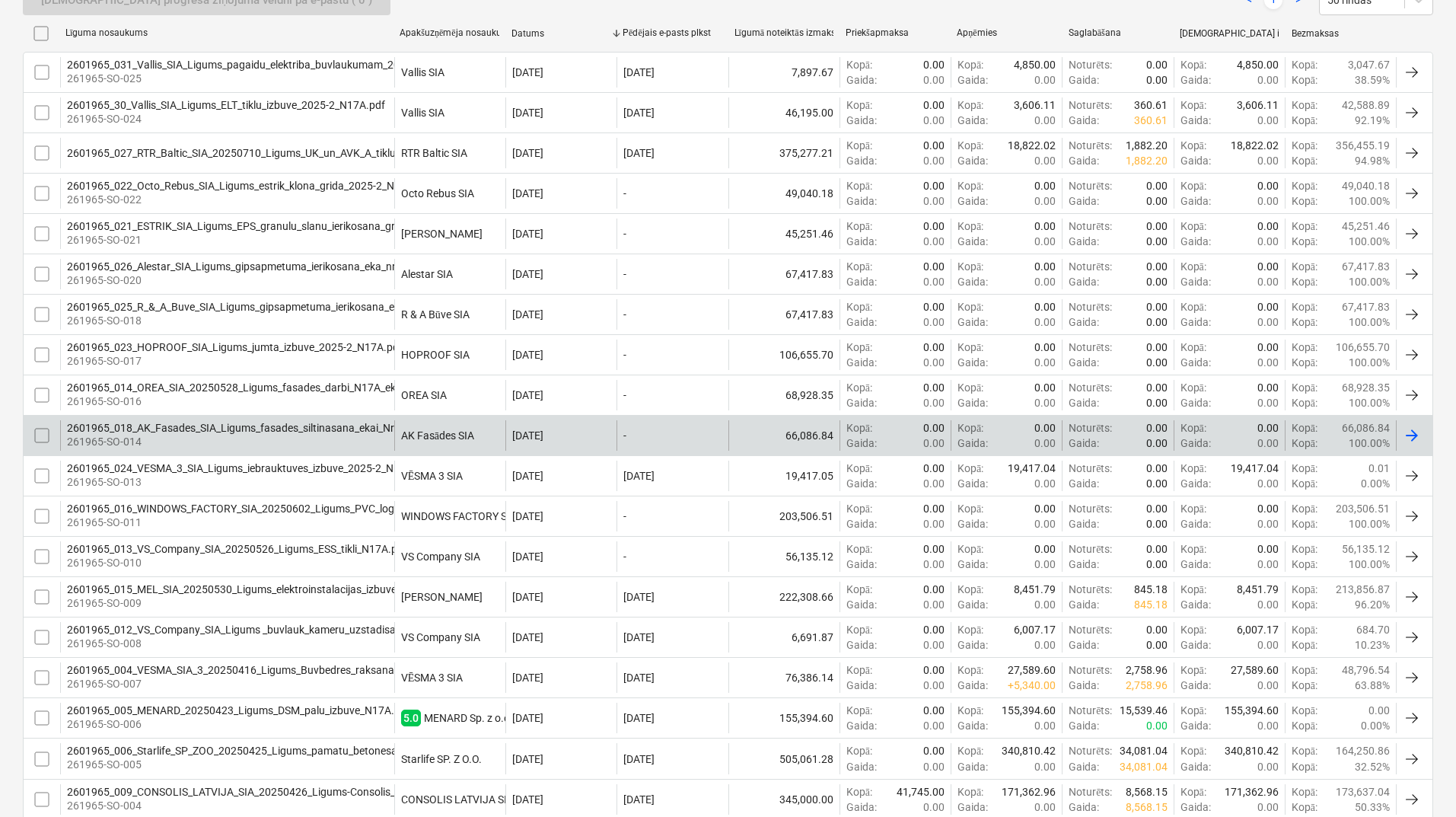
scroll to position [326, 0]
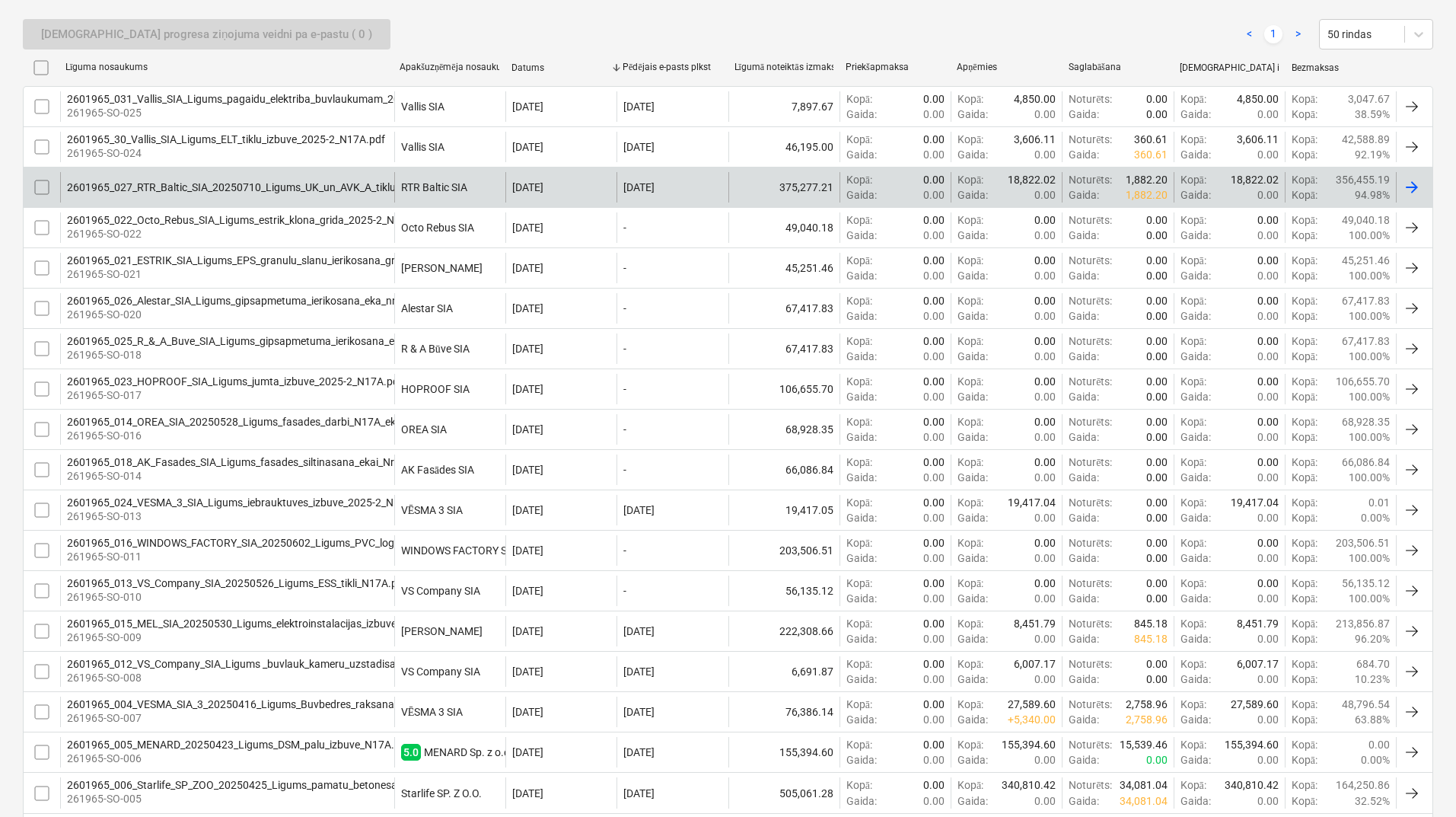
click at [253, 187] on div "2601965_027_RTR_Baltic_SIA_20250710_Ligums_UK_un_AVK_A_tiklu_izbuve_2025-2_N17A…" at bounding box center [292, 188] width 452 height 12
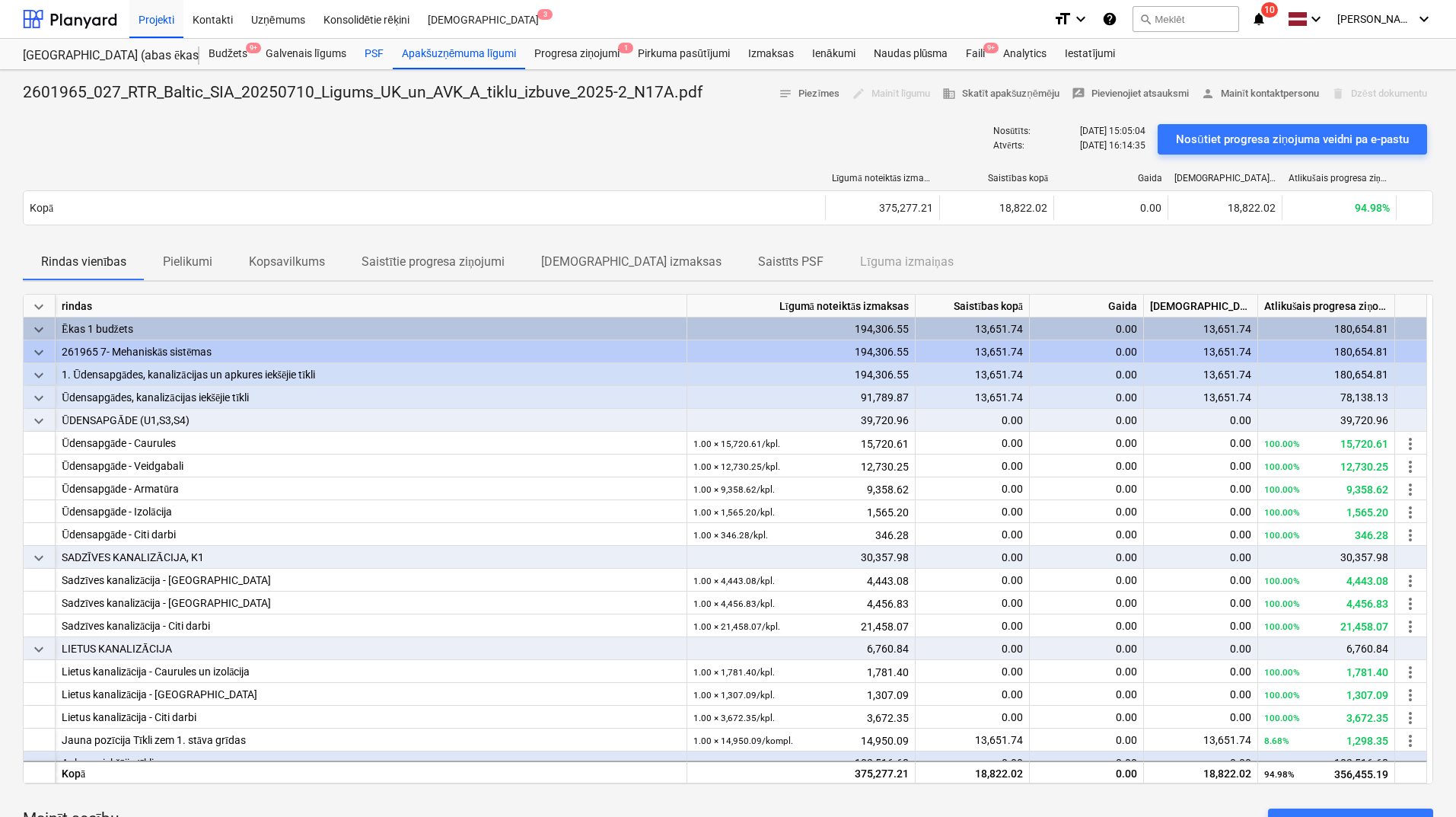
click at [379, 49] on div "PSF" at bounding box center [374, 54] width 37 height 30
click at [189, 259] on p "Pielikumi" at bounding box center [188, 262] width 50 height 19
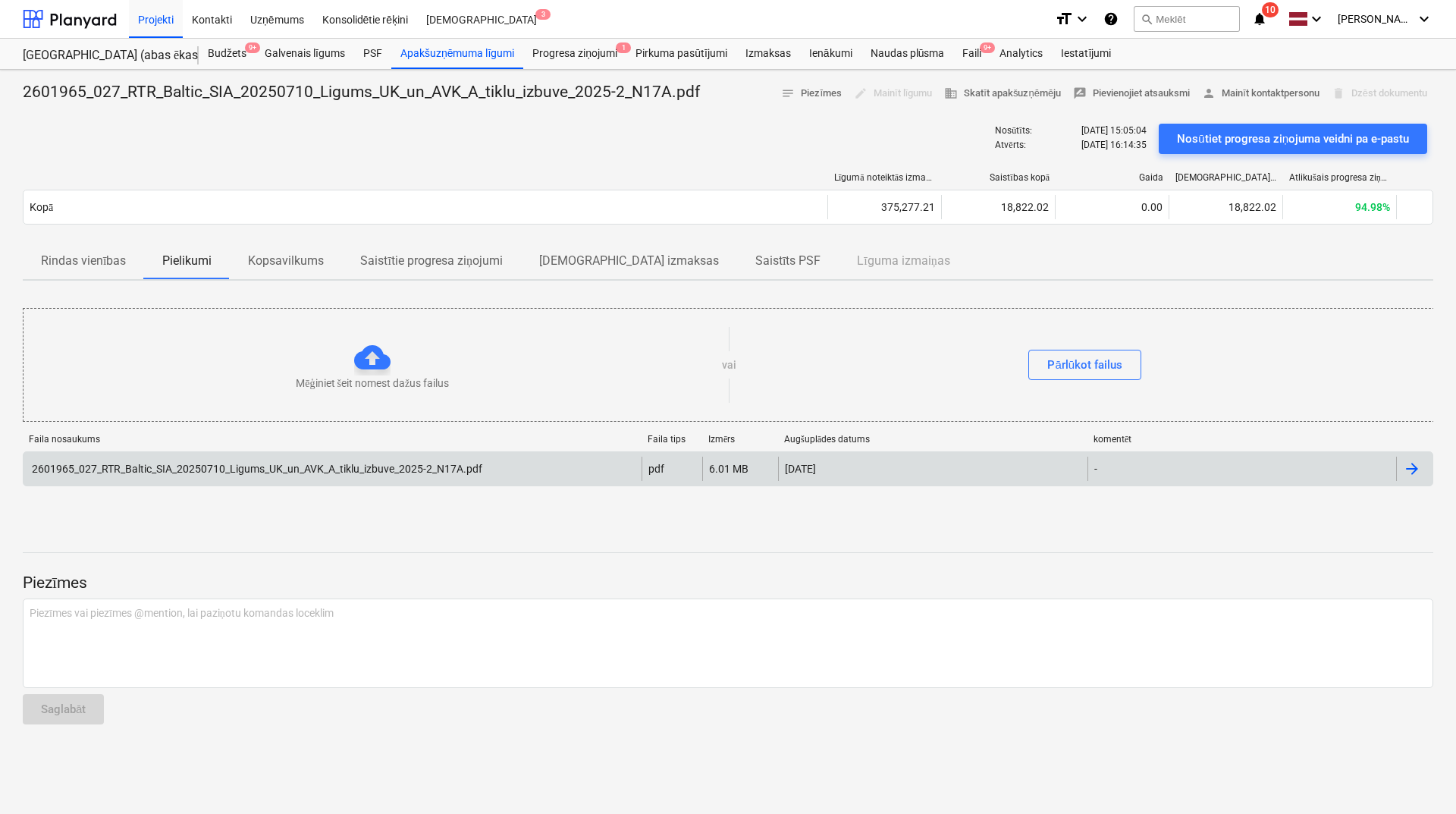
click at [354, 464] on div "2601965_027_RTR_Baltic_SIA_20250710_Ligums_UK_un_AVK_A_tiklu_izbuve_2025-2_N17A…" at bounding box center [256, 469] width 453 height 12
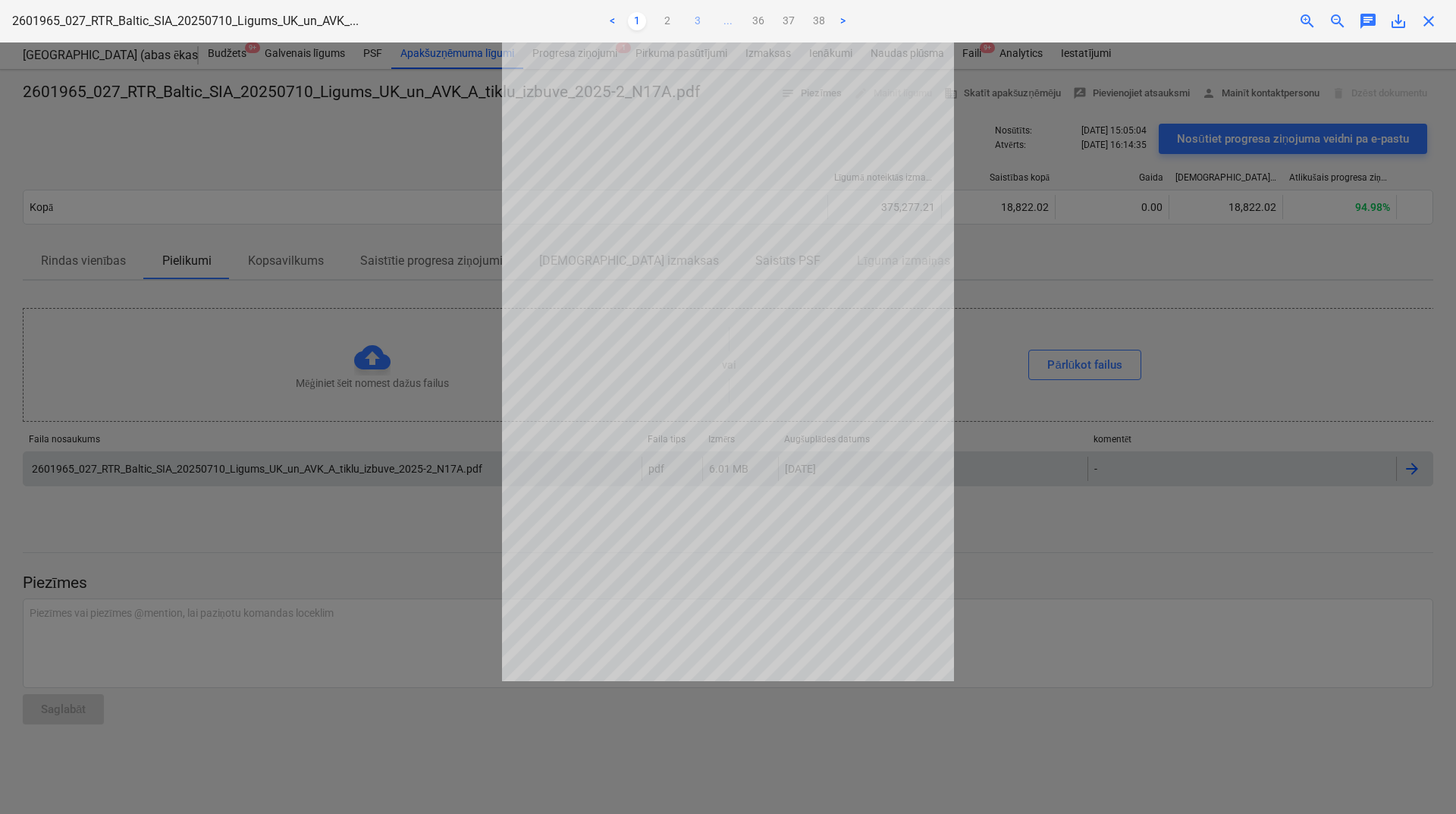
click at [697, 20] on link "3" at bounding box center [698, 22] width 19 height 19
click at [775, 27] on link "36" at bounding box center [774, 22] width 19 height 19
click at [808, 17] on link "37" at bounding box center [804, 22] width 19 height 19
click at [696, 19] on link "3" at bounding box center [698, 22] width 19 height 19
click at [713, 22] on link "4" at bounding box center [713, 22] width 19 height 19
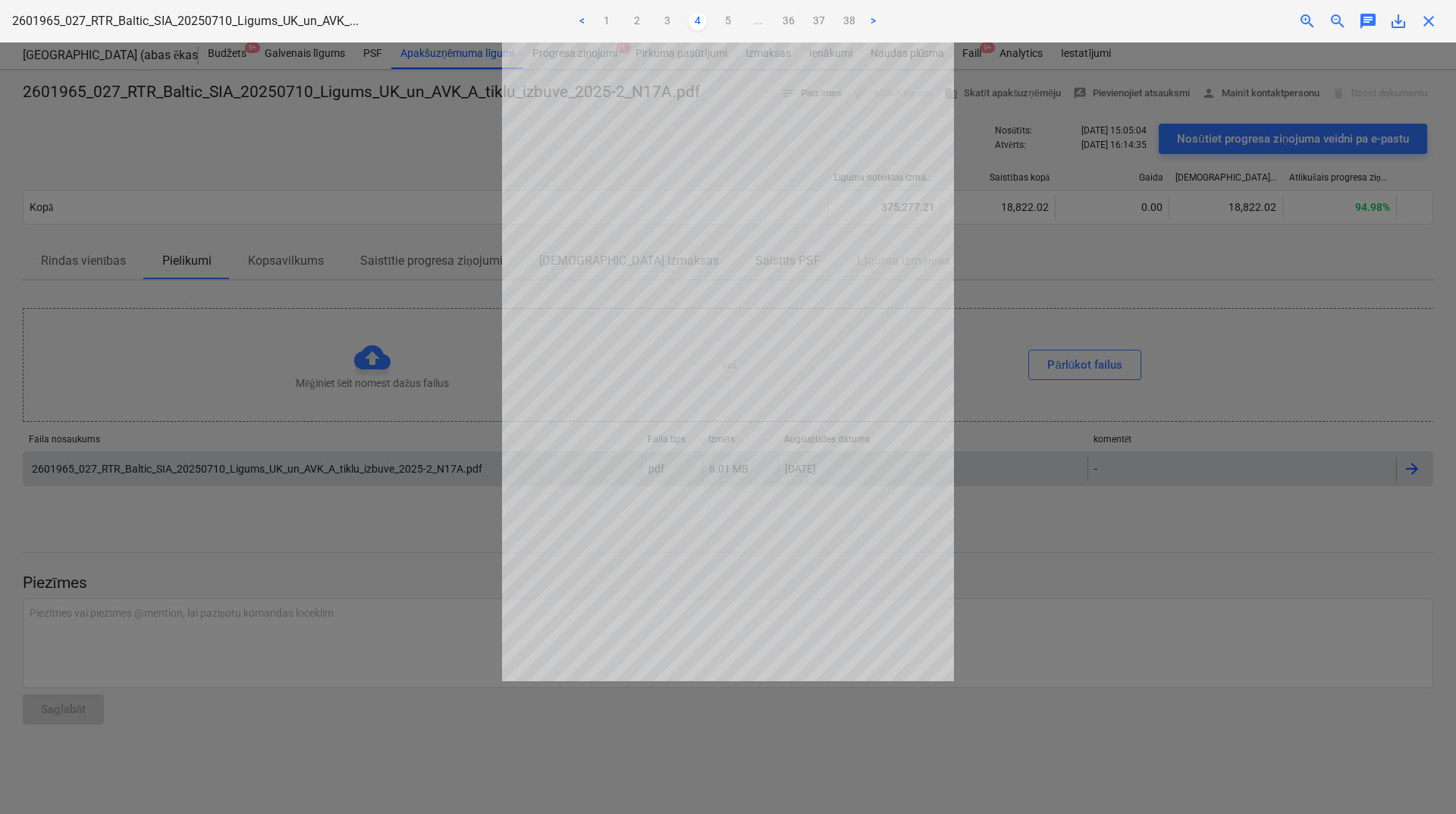
click at [726, 16] on link "5" at bounding box center [728, 22] width 19 height 19
click at [1311, 20] on span "zoom_in" at bounding box center [1308, 22] width 19 height 19
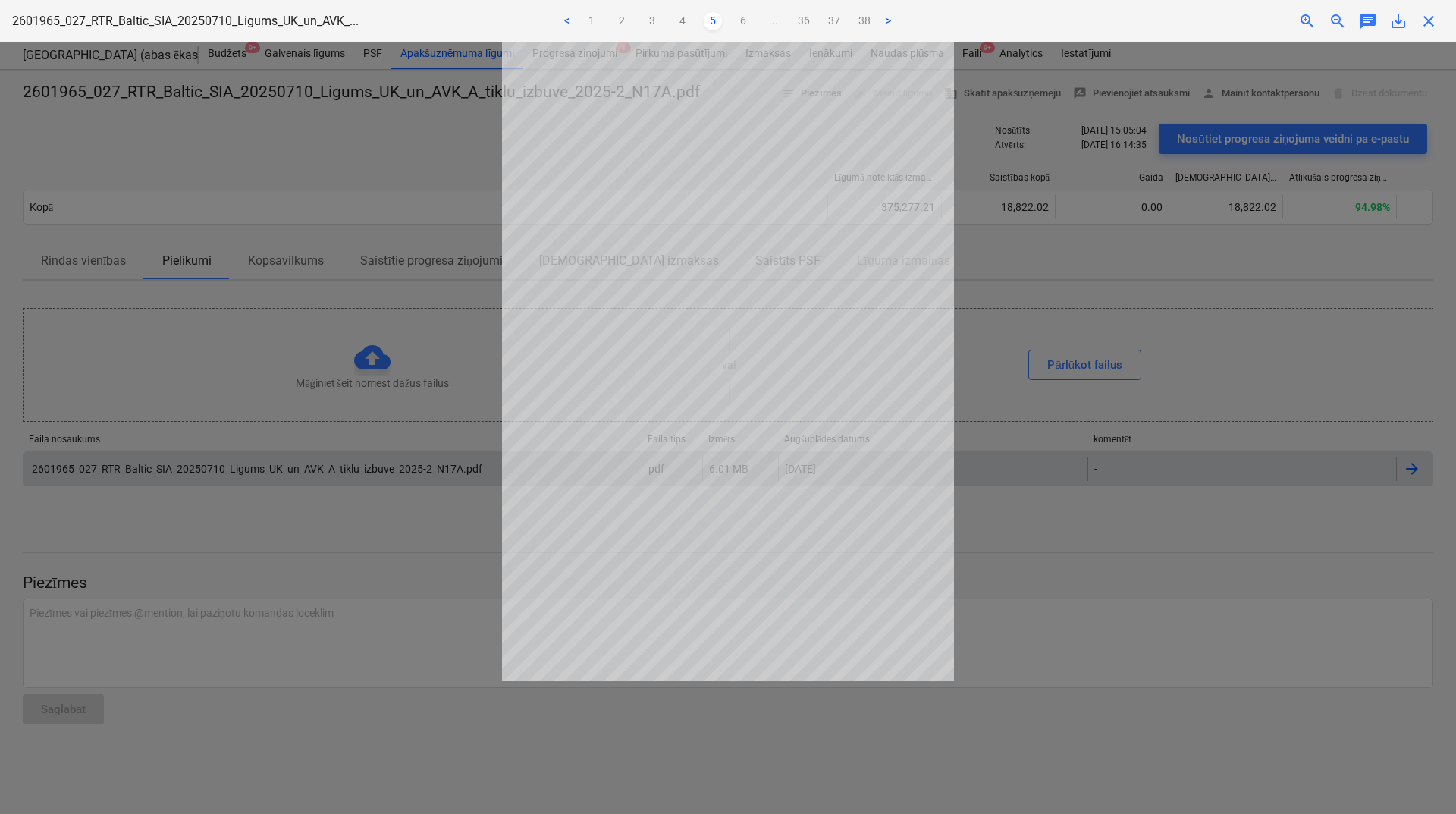
click at [1311, 20] on span "zoom_in" at bounding box center [1308, 22] width 19 height 19
click at [1393, 23] on span "save_alt" at bounding box center [1399, 22] width 19 height 19
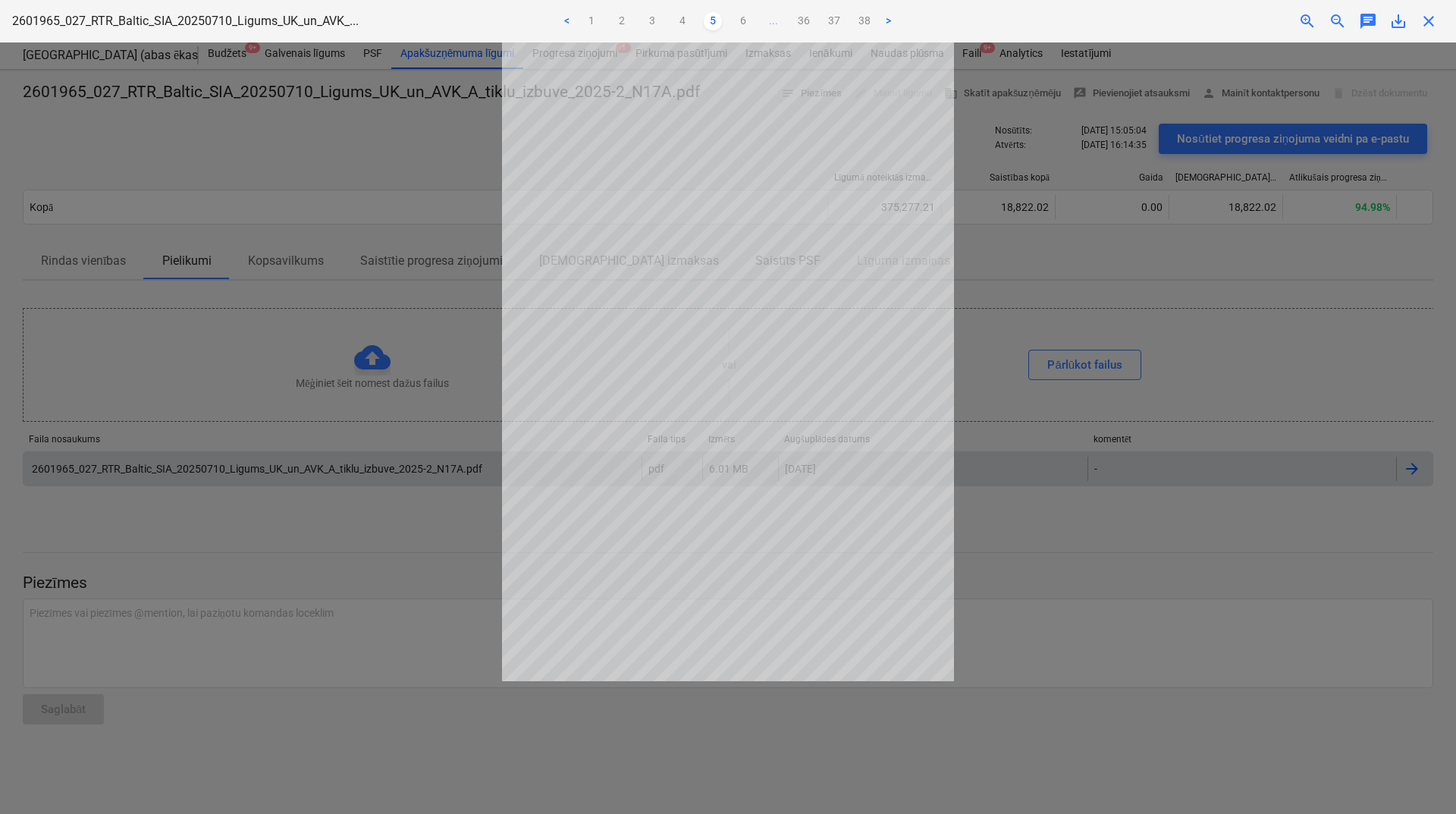
click at [1431, 17] on span "close" at bounding box center [1429, 22] width 19 height 19
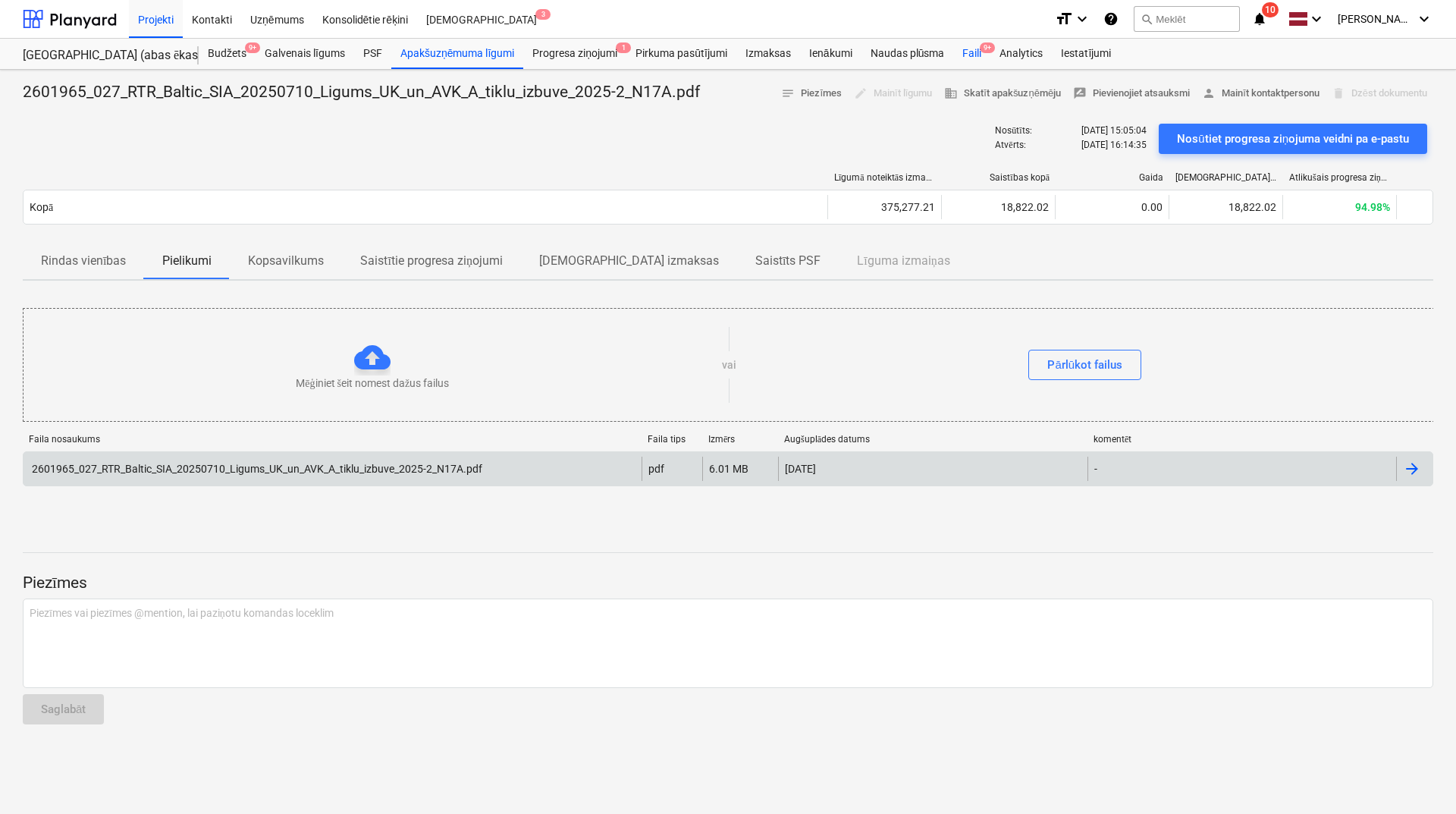
click at [975, 48] on div "Faili 9+" at bounding box center [971, 53] width 37 height 30
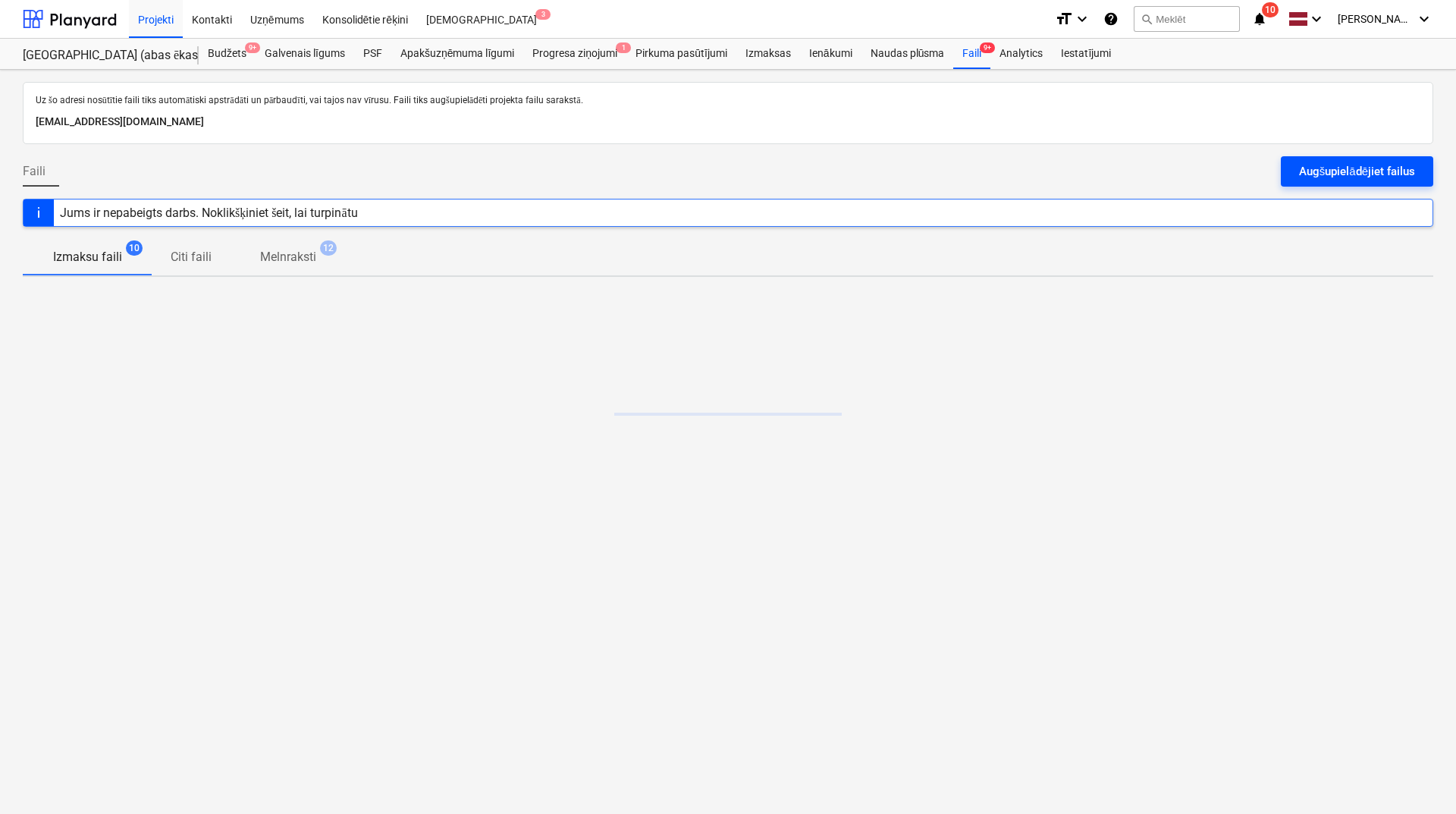
click at [1349, 162] on div "Augšupielādējiet failus" at bounding box center [1357, 172] width 116 height 20
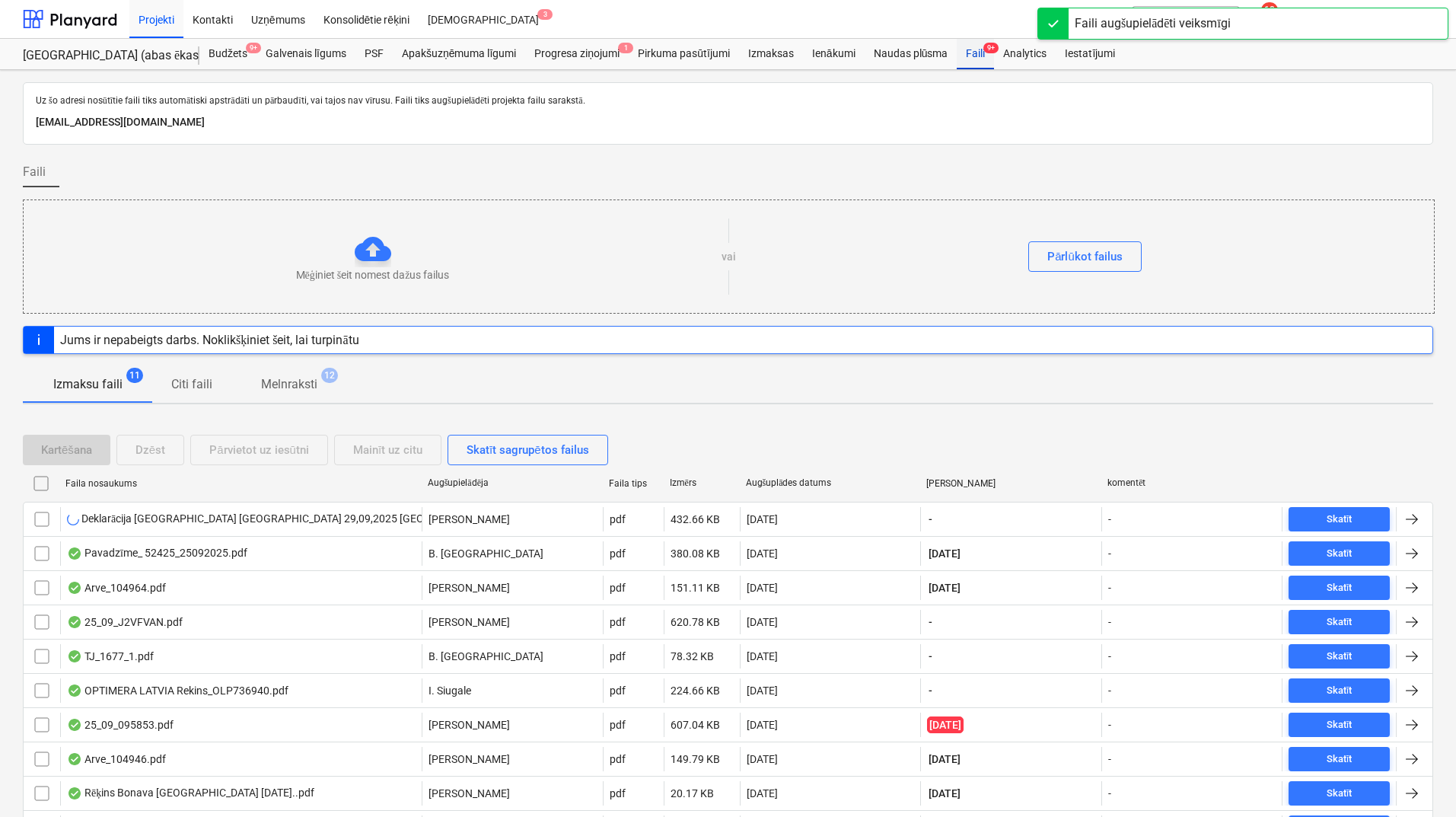
click at [984, 53] on div "Faili 9+" at bounding box center [975, 54] width 37 height 30
click at [1265, 17] on icon "notifications" at bounding box center [1259, 19] width 16 height 19
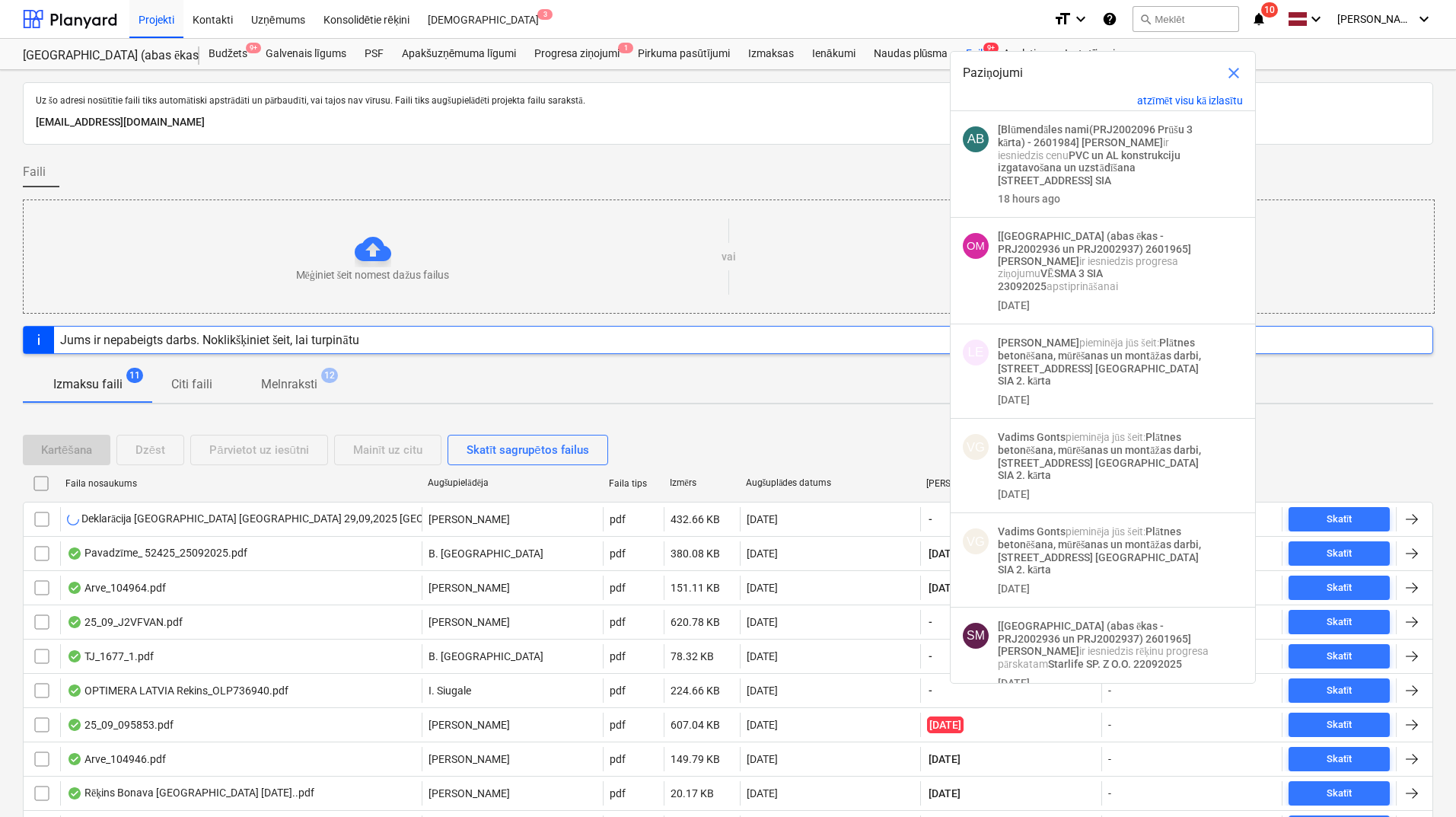
click at [840, 158] on div "Faili" at bounding box center [728, 178] width 1410 height 43
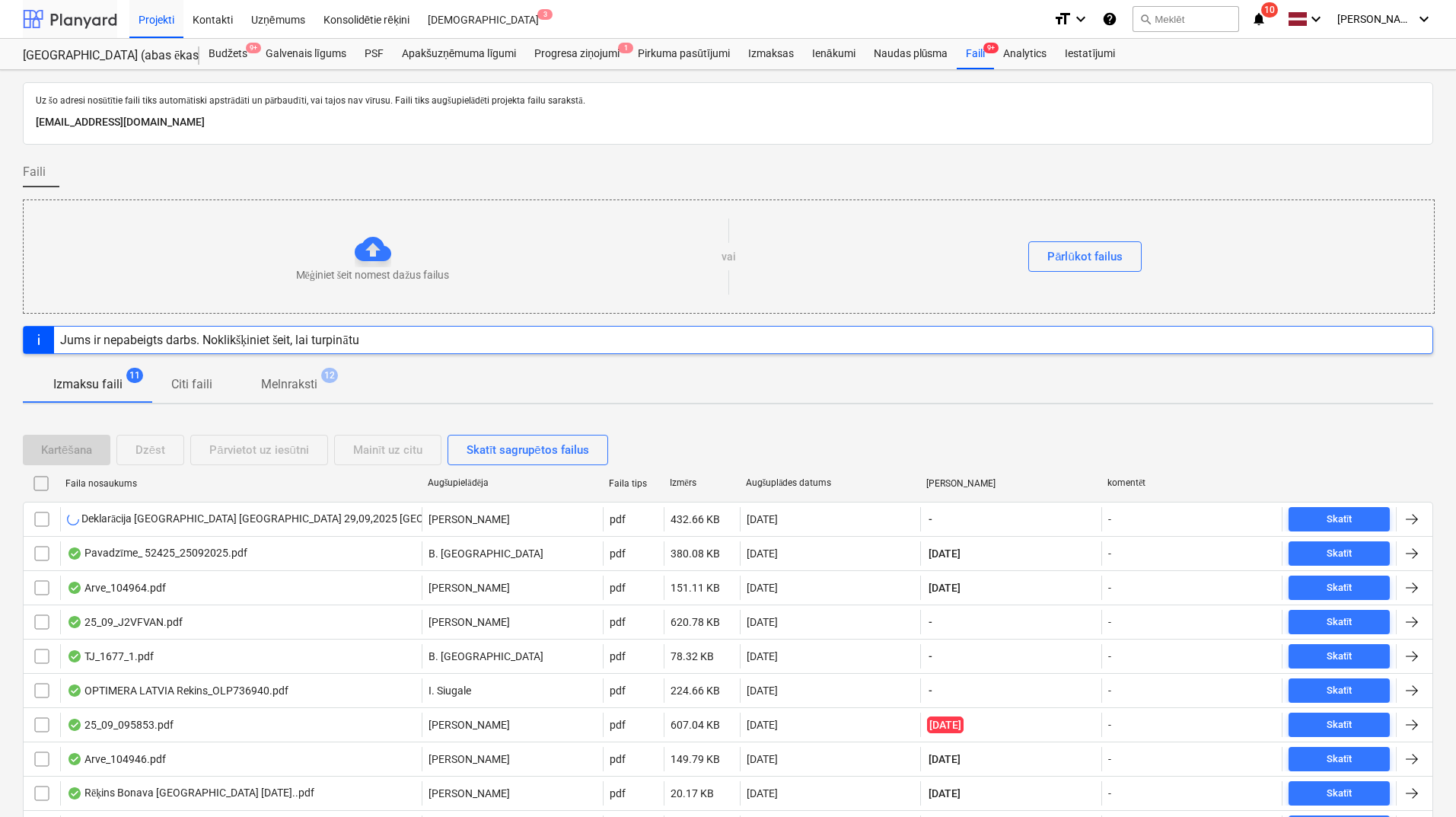
click at [70, 18] on div at bounding box center [70, 19] width 95 height 38
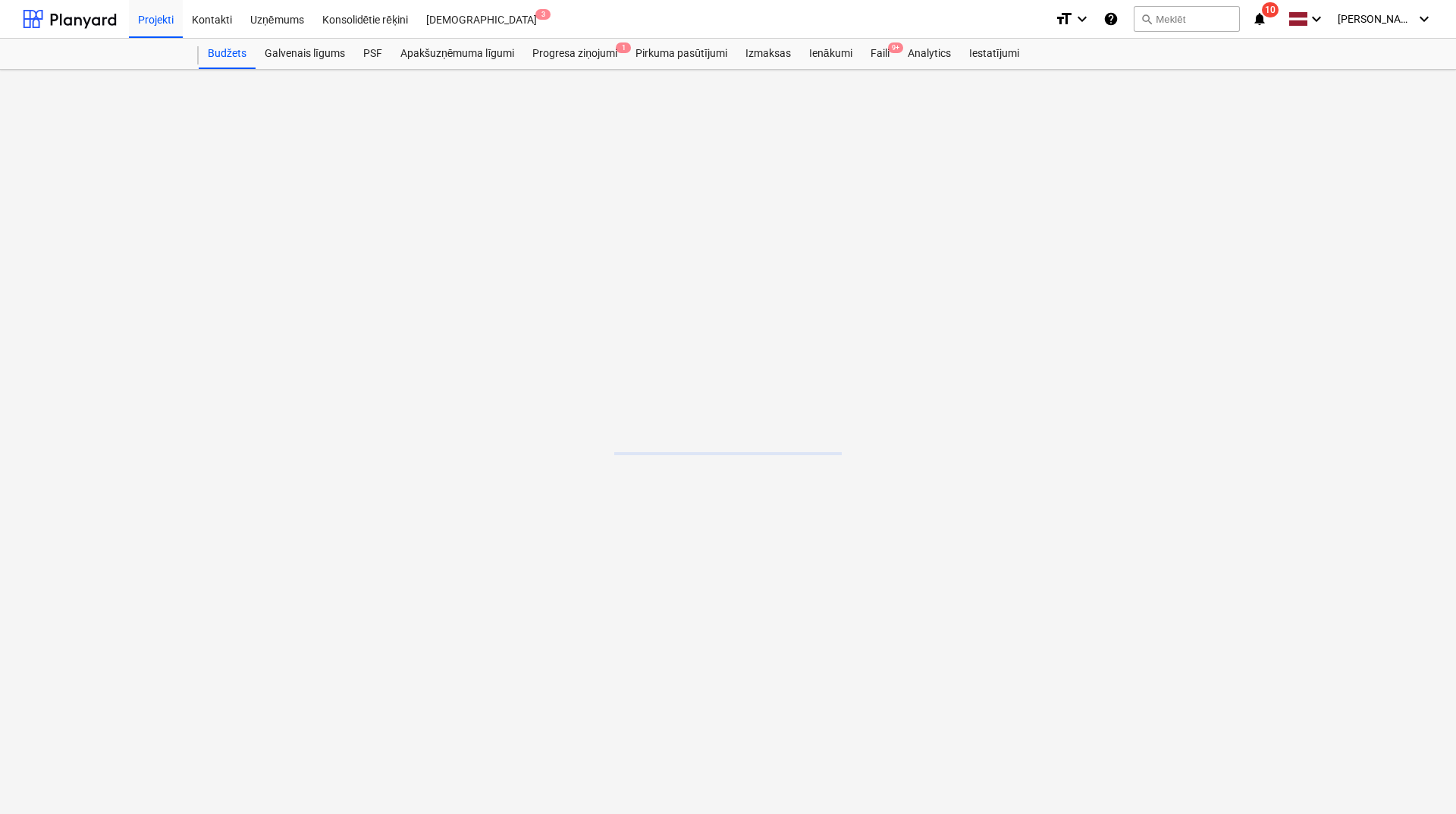
click at [189, 323] on main at bounding box center [728, 441] width 1456 height 744
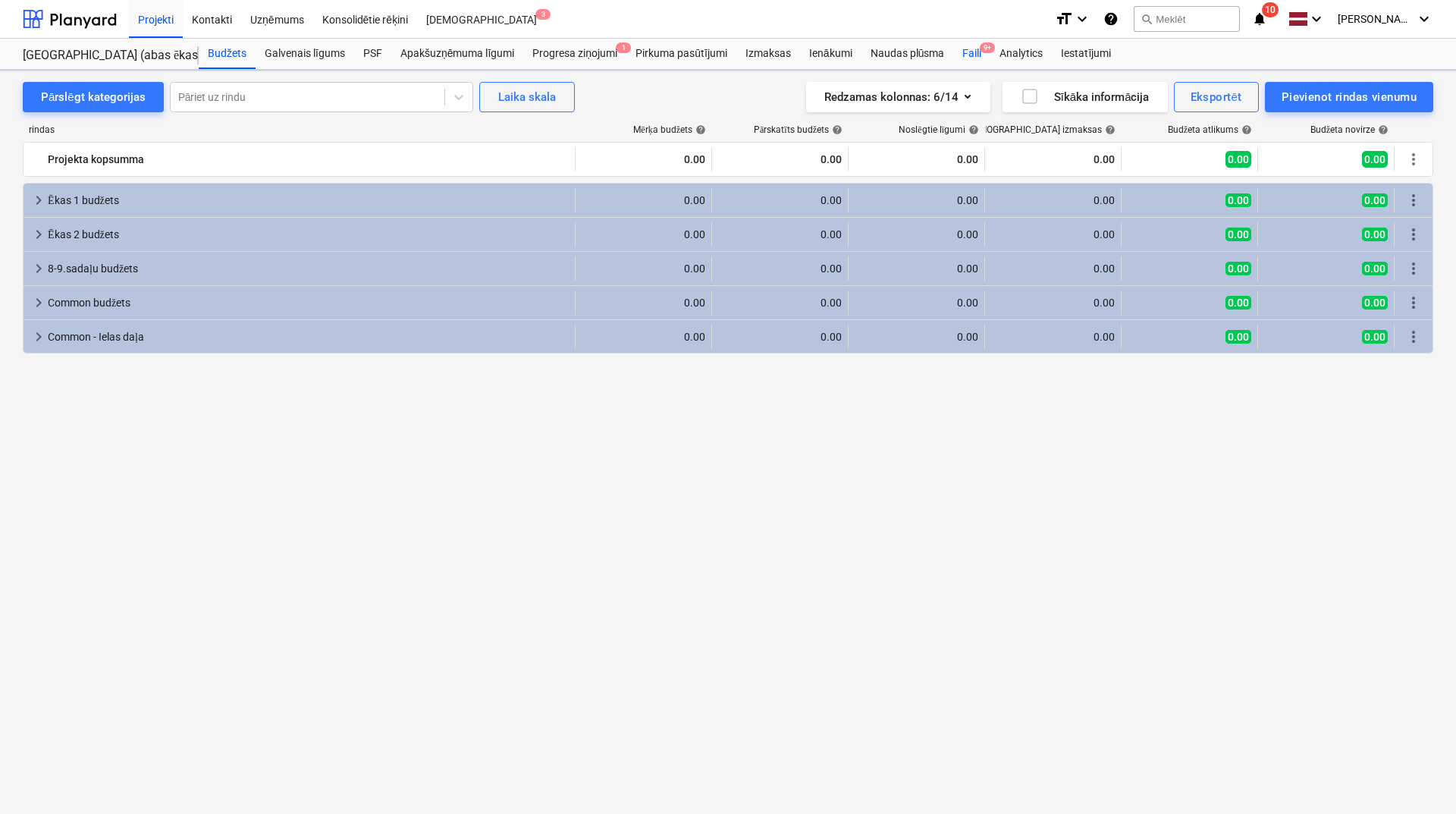
click at [980, 53] on div "Faili 9+" at bounding box center [971, 53] width 37 height 30
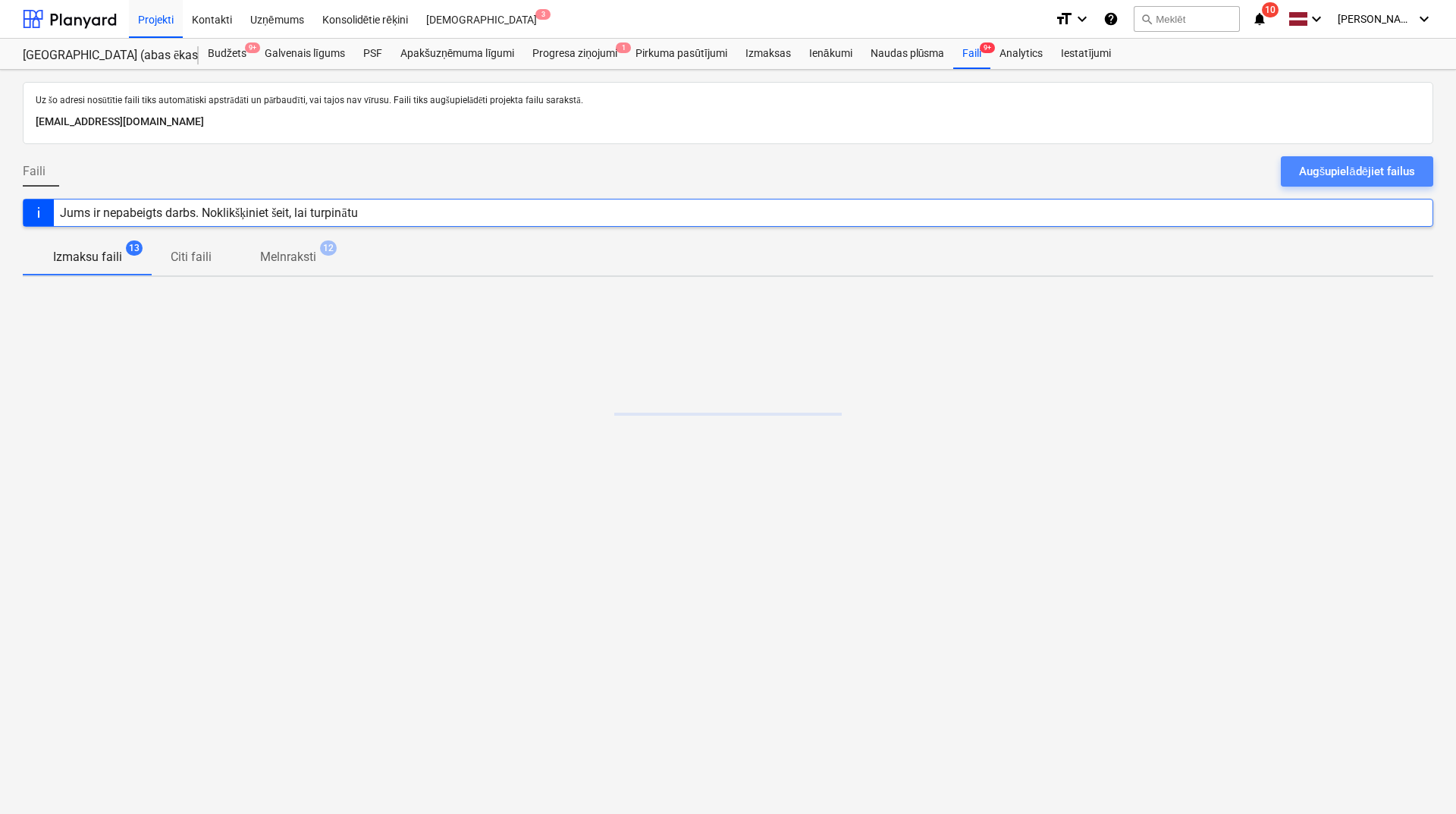
click at [1338, 172] on div "Augšupielādējiet failus" at bounding box center [1357, 172] width 116 height 20
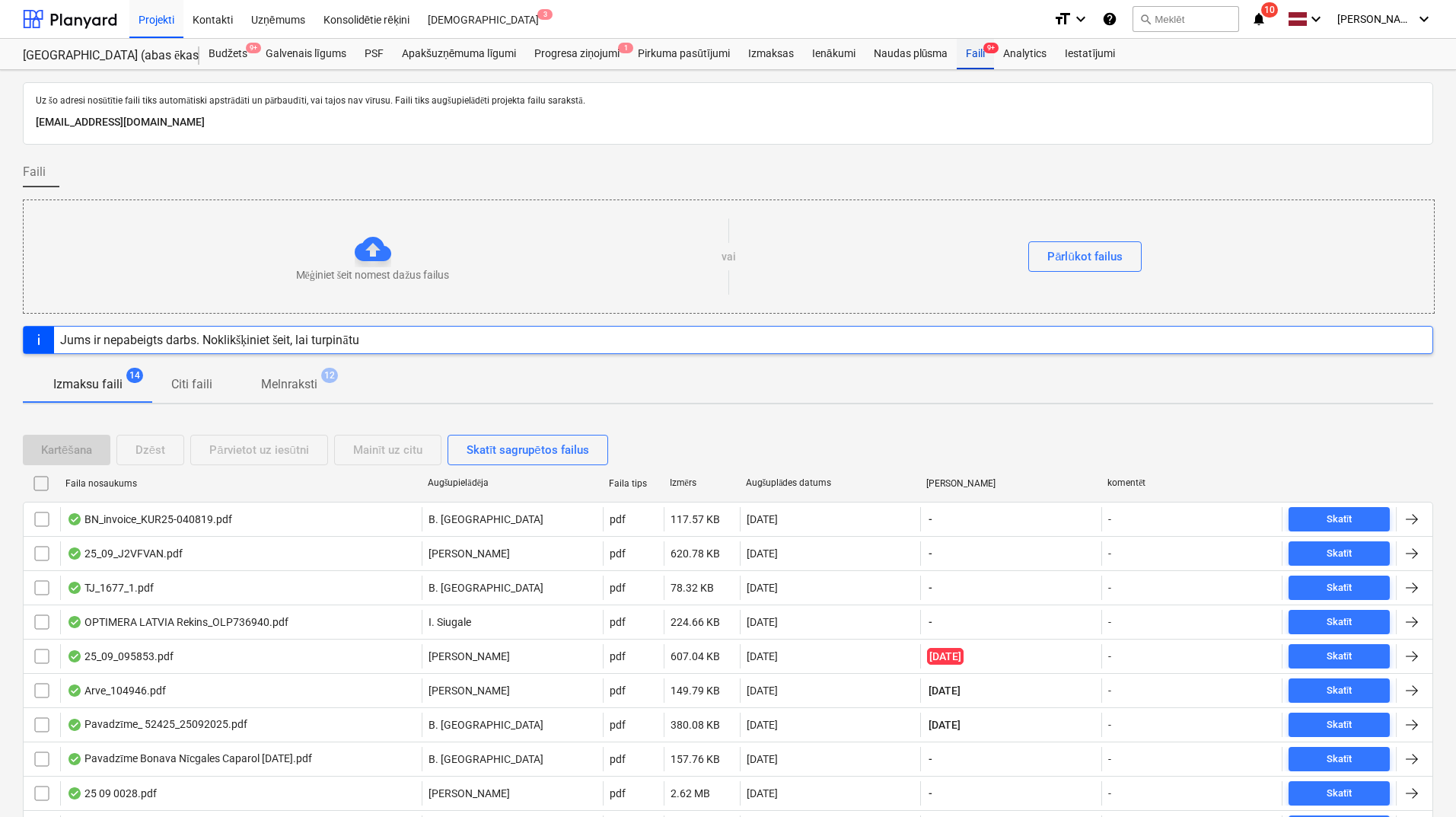
click at [972, 52] on div "Faili 9+" at bounding box center [975, 54] width 37 height 30
click at [70, 61] on div "[GEOGRAPHIC_DATA] (abas ēkas - PRJ2002936 un PRJ2002937) 2601965" at bounding box center [102, 56] width 158 height 16
click at [78, 19] on div at bounding box center [70, 19] width 95 height 38
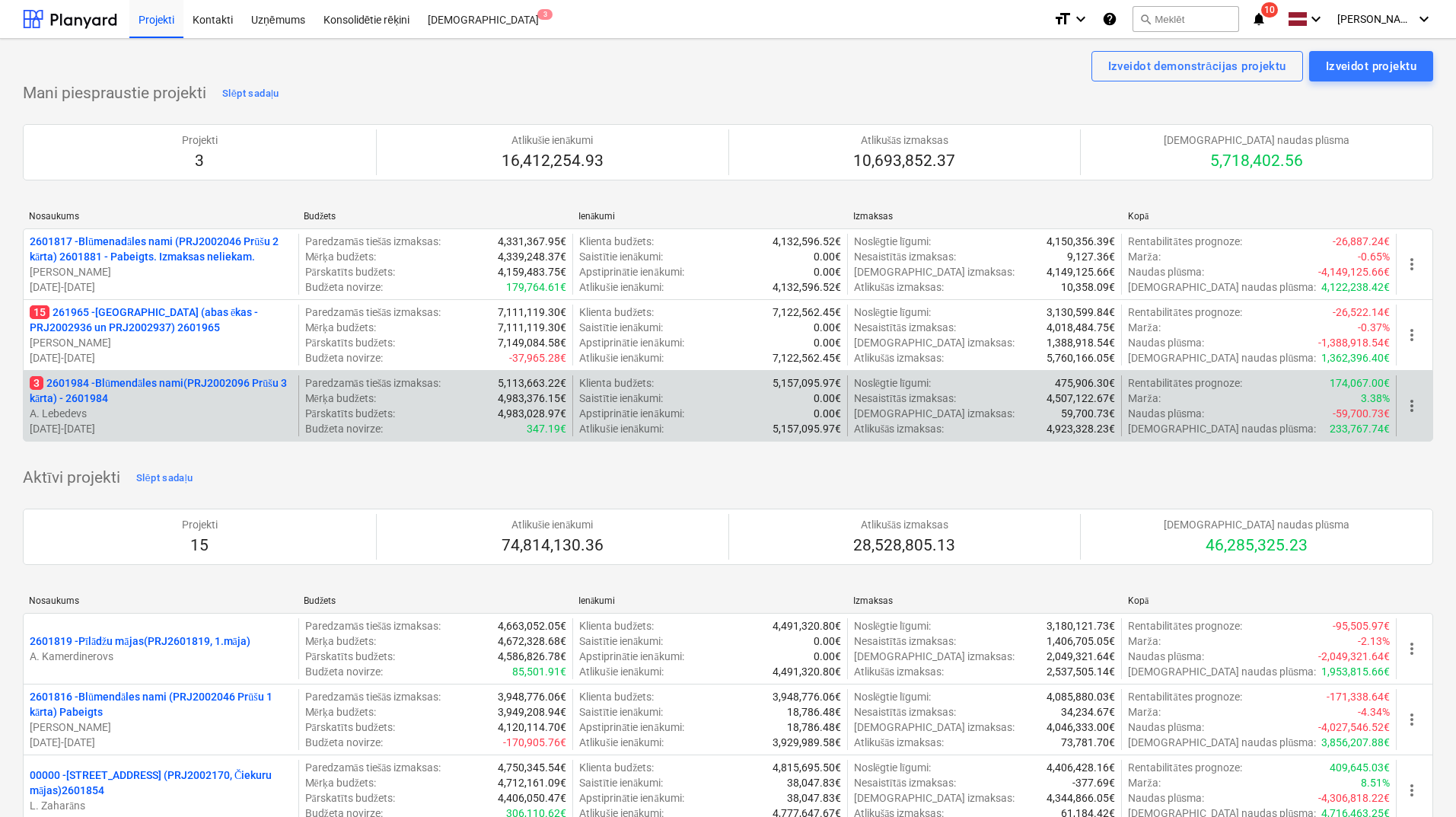
click at [121, 386] on p "3 2601984 - Blūmendāles nami(PRJ2002096 Prūšu 3 kārta) - 2601984" at bounding box center [161, 390] width 263 height 30
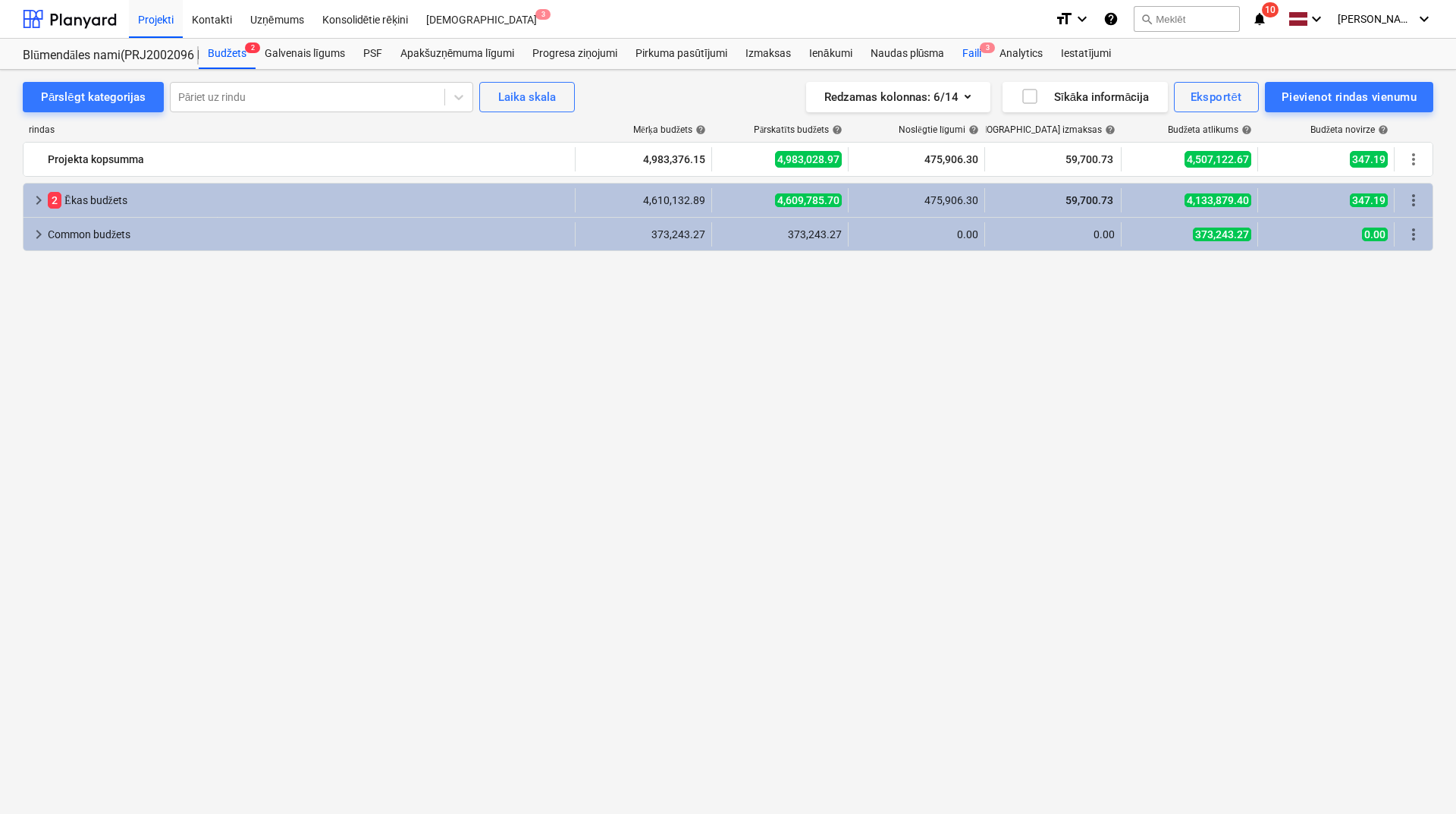
click at [971, 52] on div "Faili 3" at bounding box center [971, 53] width 37 height 30
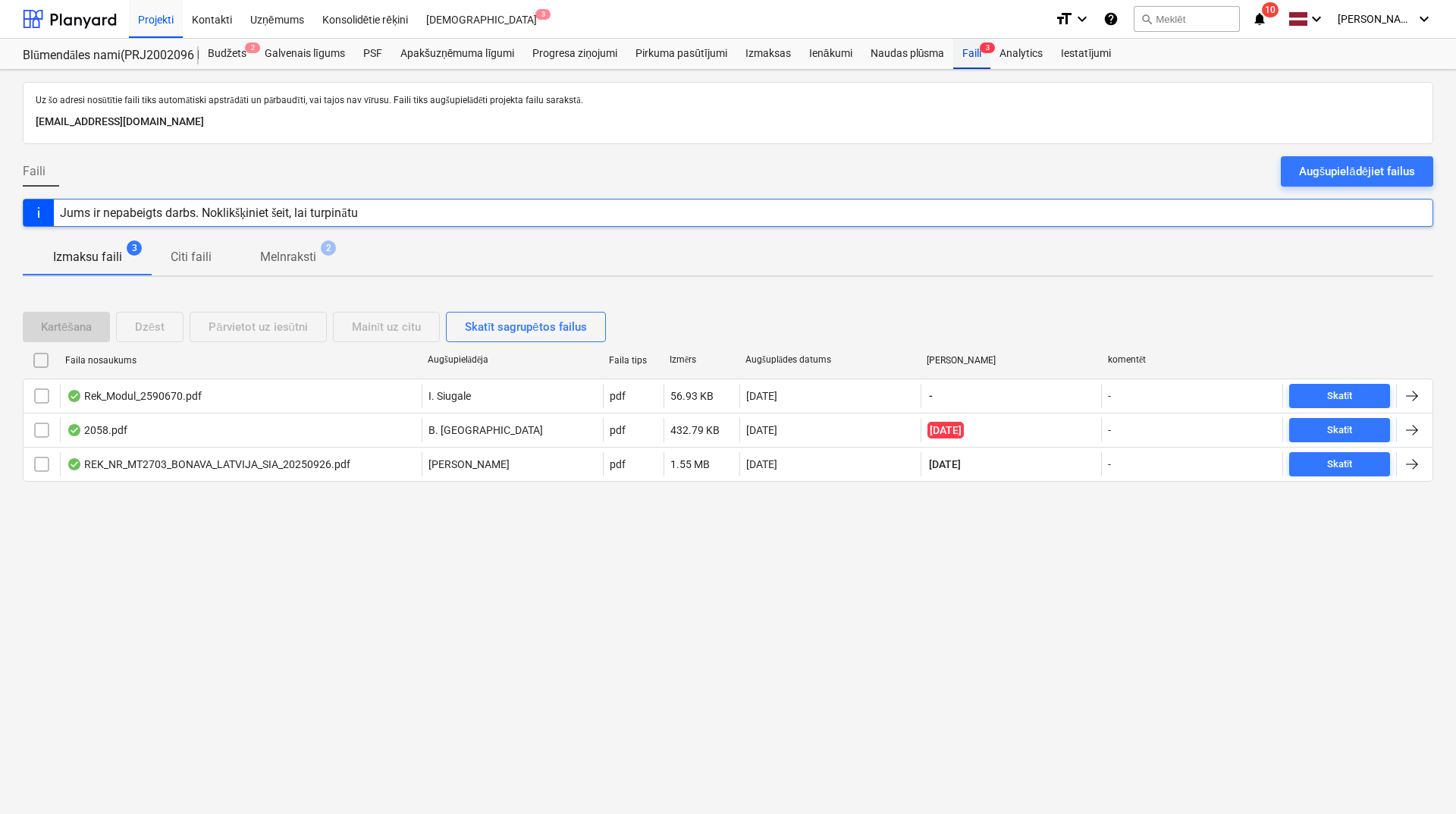
click at [977, 64] on div "Faili 3" at bounding box center [971, 53] width 37 height 30
click at [1339, 174] on div "Augšupielādējiet failus" at bounding box center [1357, 172] width 116 height 20
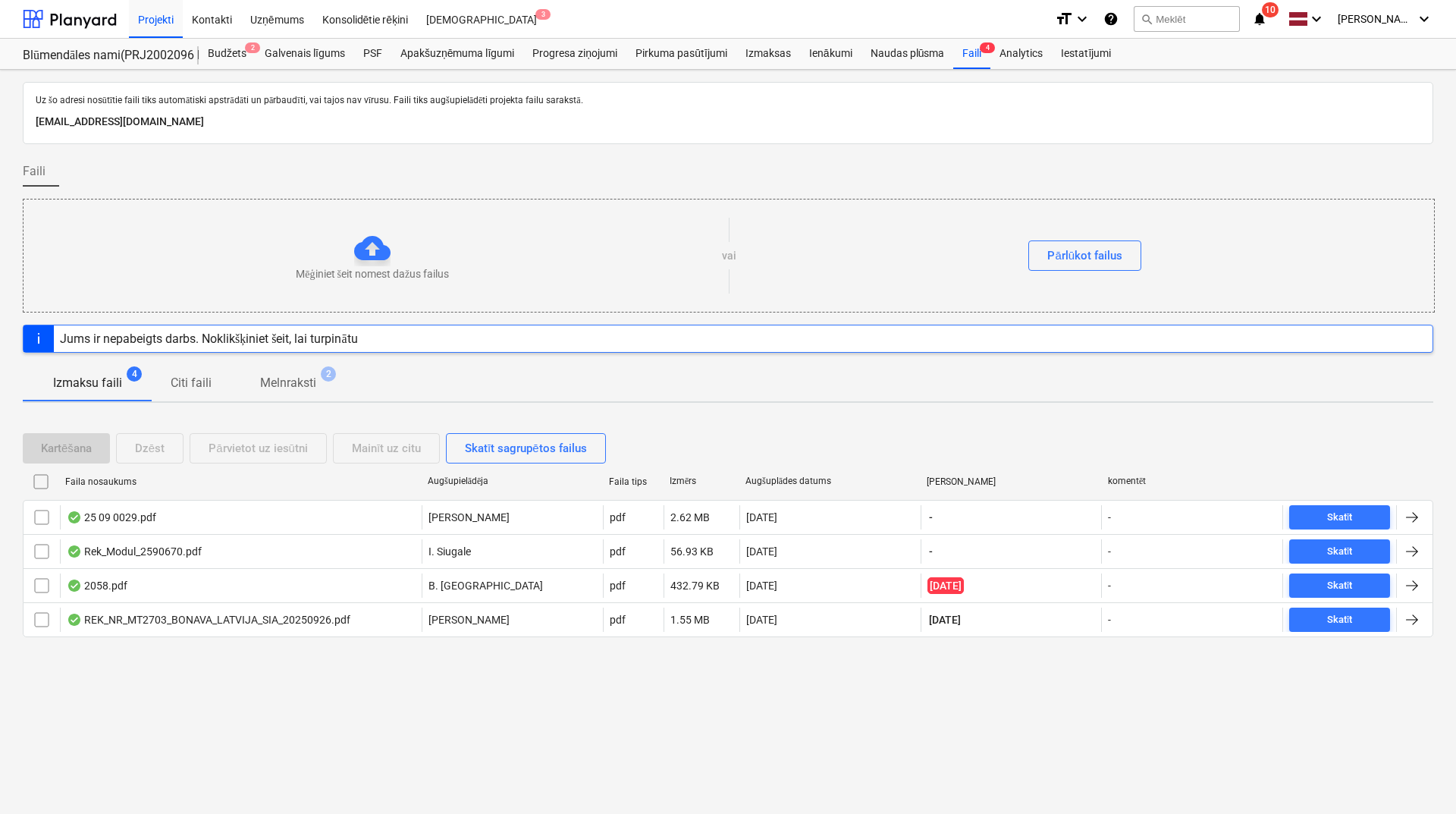
click at [1264, 14] on icon "notifications" at bounding box center [1260, 19] width 15 height 19
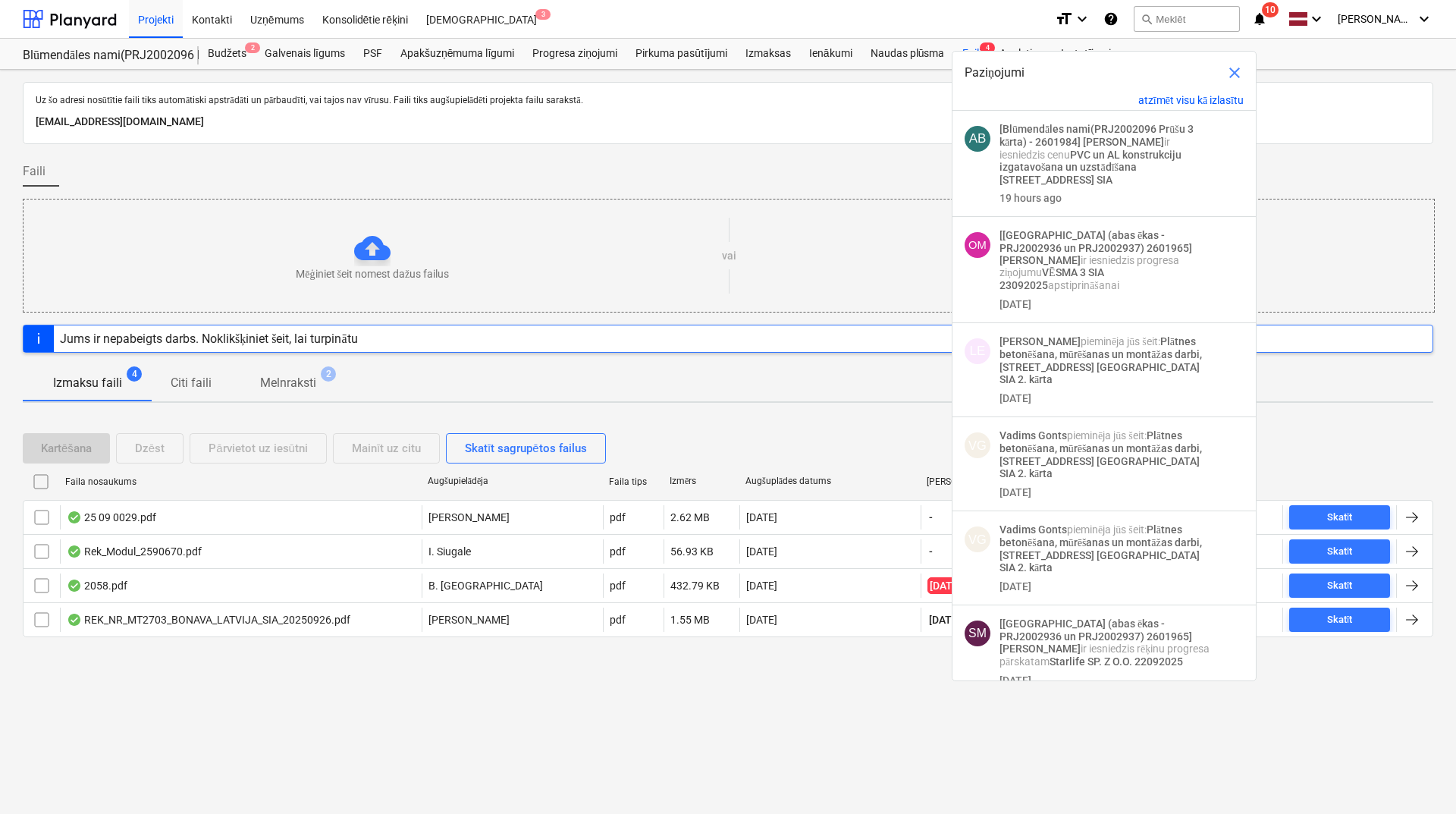
click at [679, 263] on div "Mēģiniet šeit nomest dažus failus" at bounding box center [373, 255] width 699 height 52
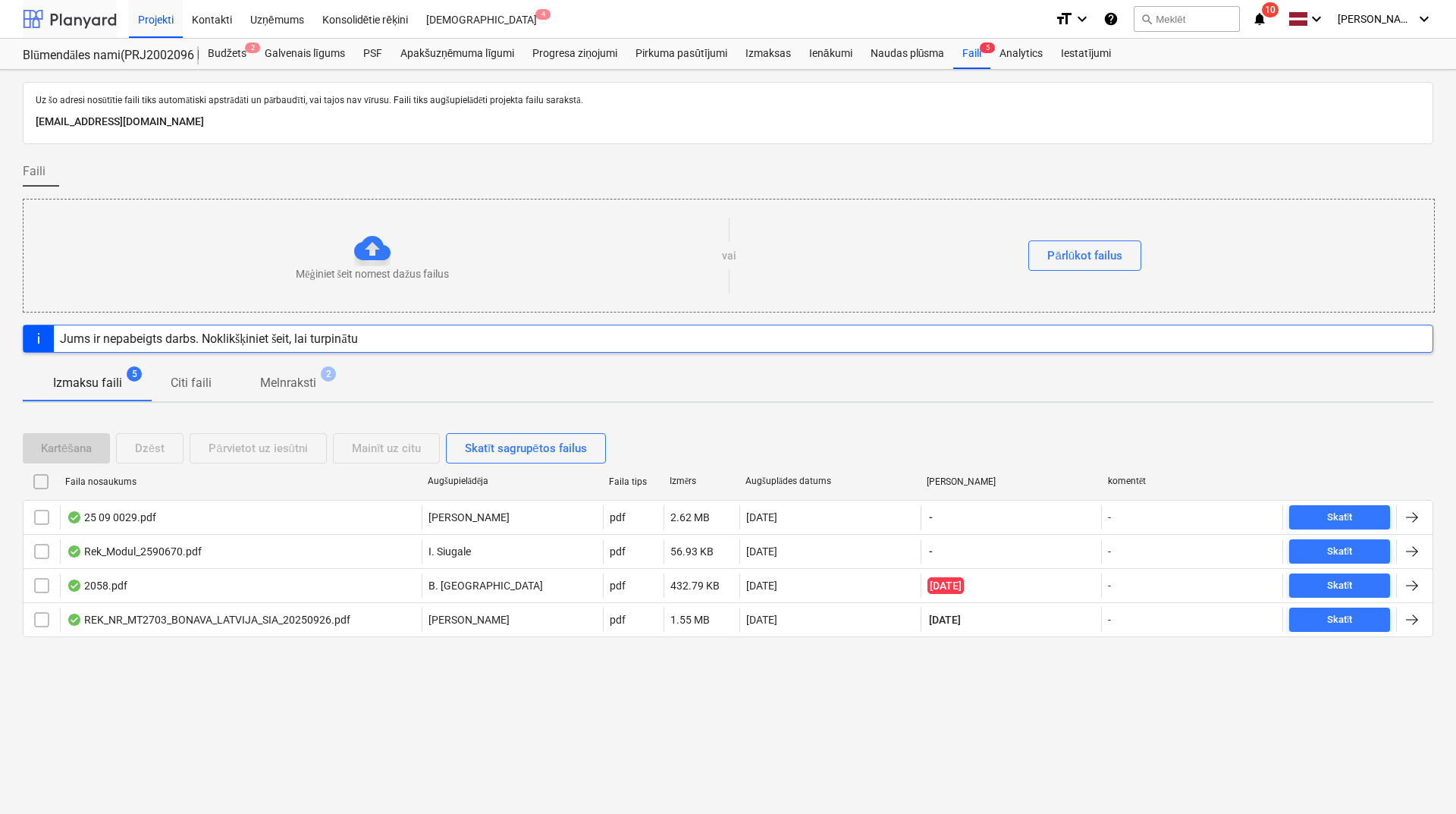
click at [95, 20] on div at bounding box center [70, 19] width 94 height 38
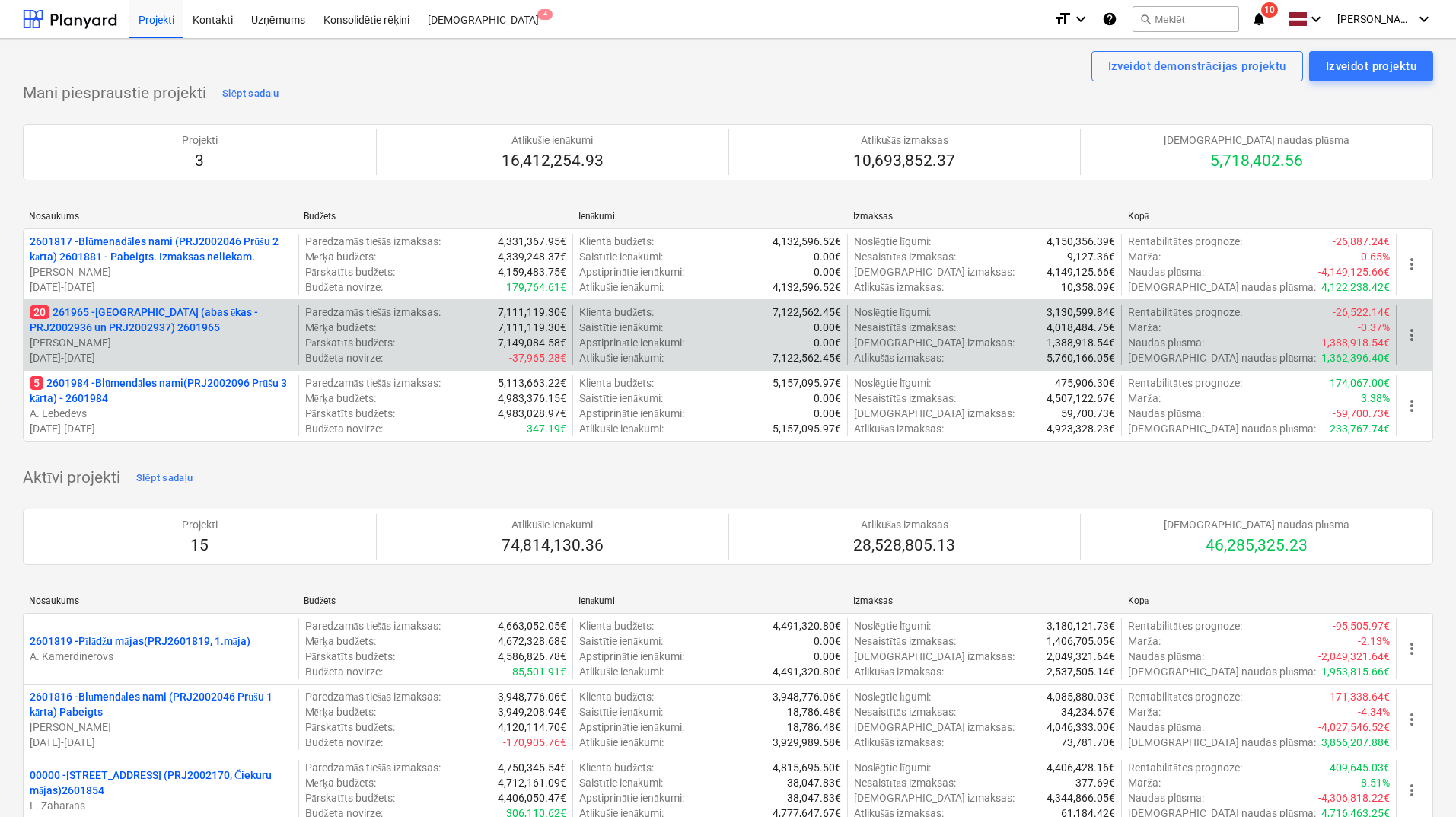
click at [241, 324] on p "20 261965 - [GEOGRAPHIC_DATA] (abas ēkas - PRJ2002936 un PRJ2002937) 2601965" at bounding box center [161, 320] width 263 height 30
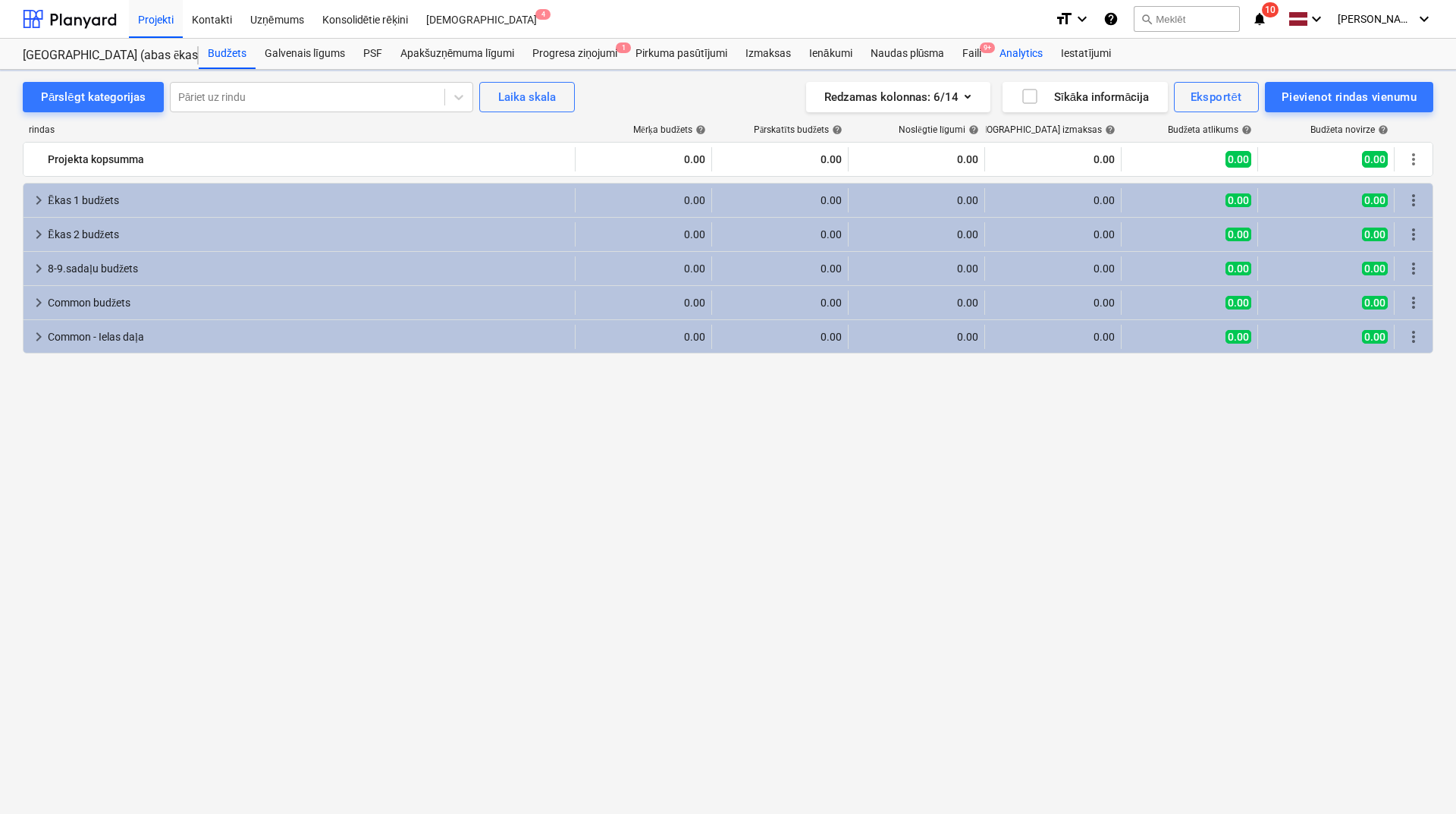
click at [886, 50] on div "Naudas plūsma" at bounding box center [908, 53] width 93 height 30
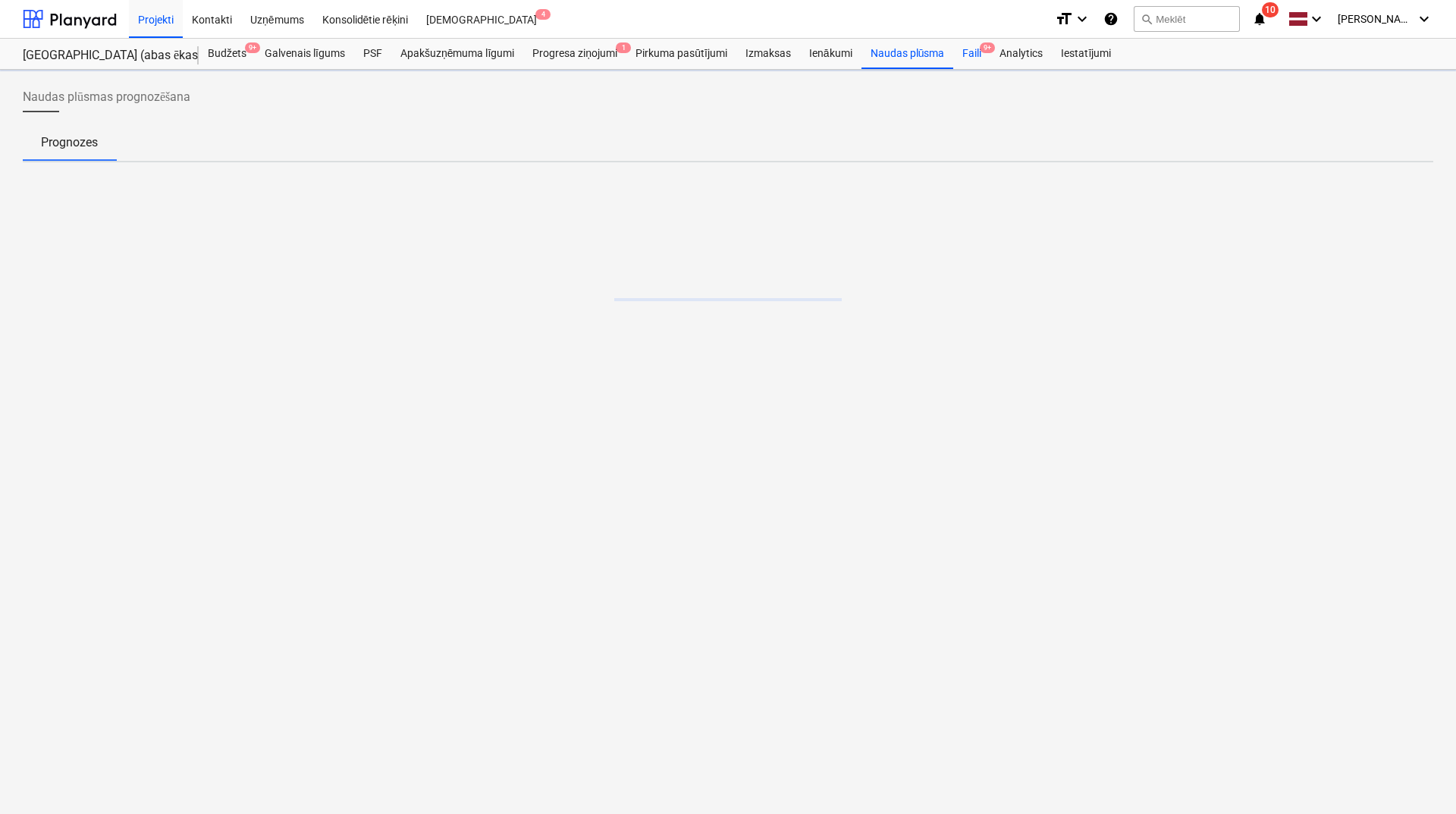
click at [972, 47] on div "Faili 9+" at bounding box center [971, 53] width 37 height 30
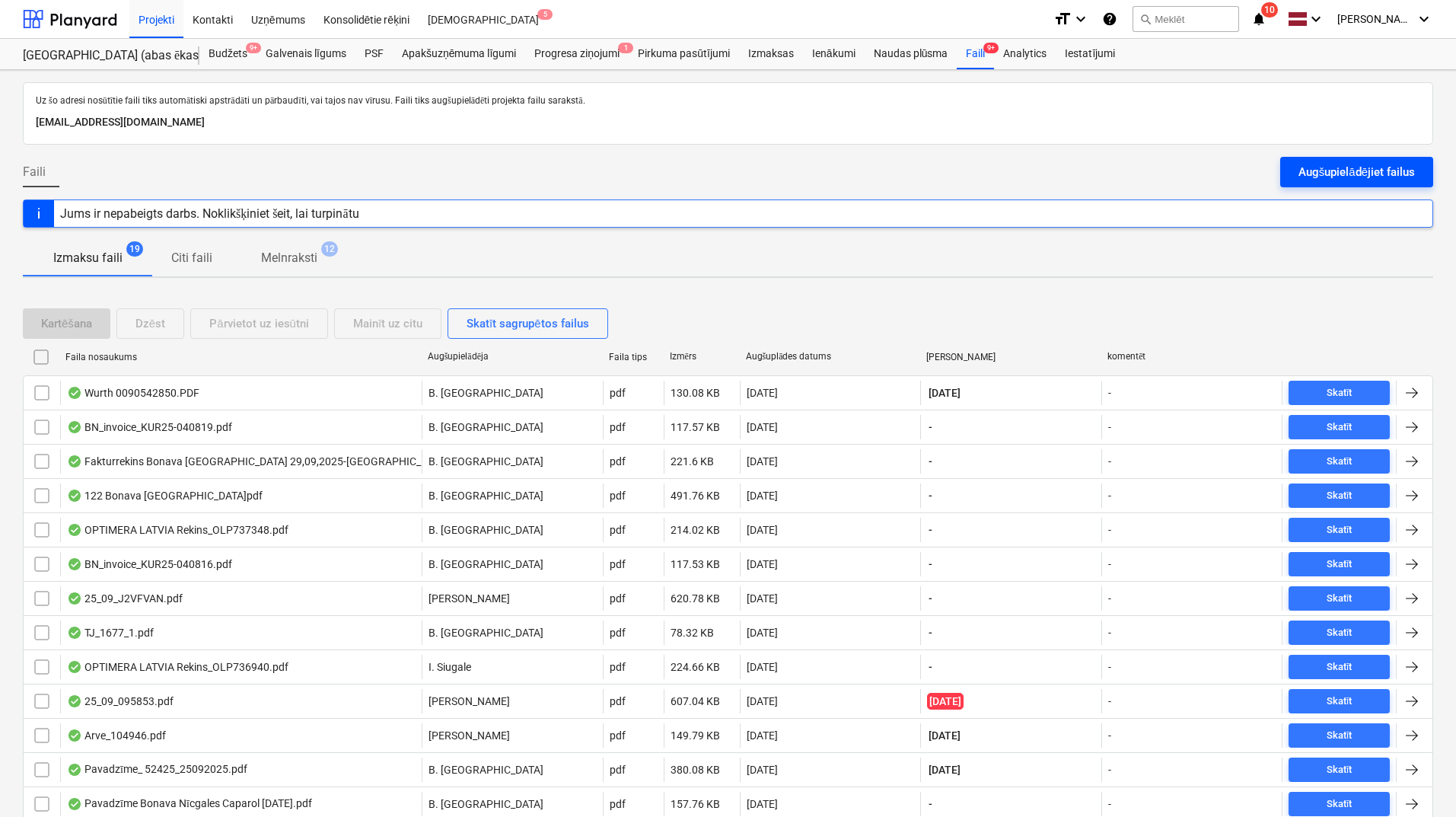
click at [1319, 174] on div "Augšupielādējiet failus" at bounding box center [1357, 172] width 116 height 20
